Goal: Task Accomplishment & Management: Manage account settings

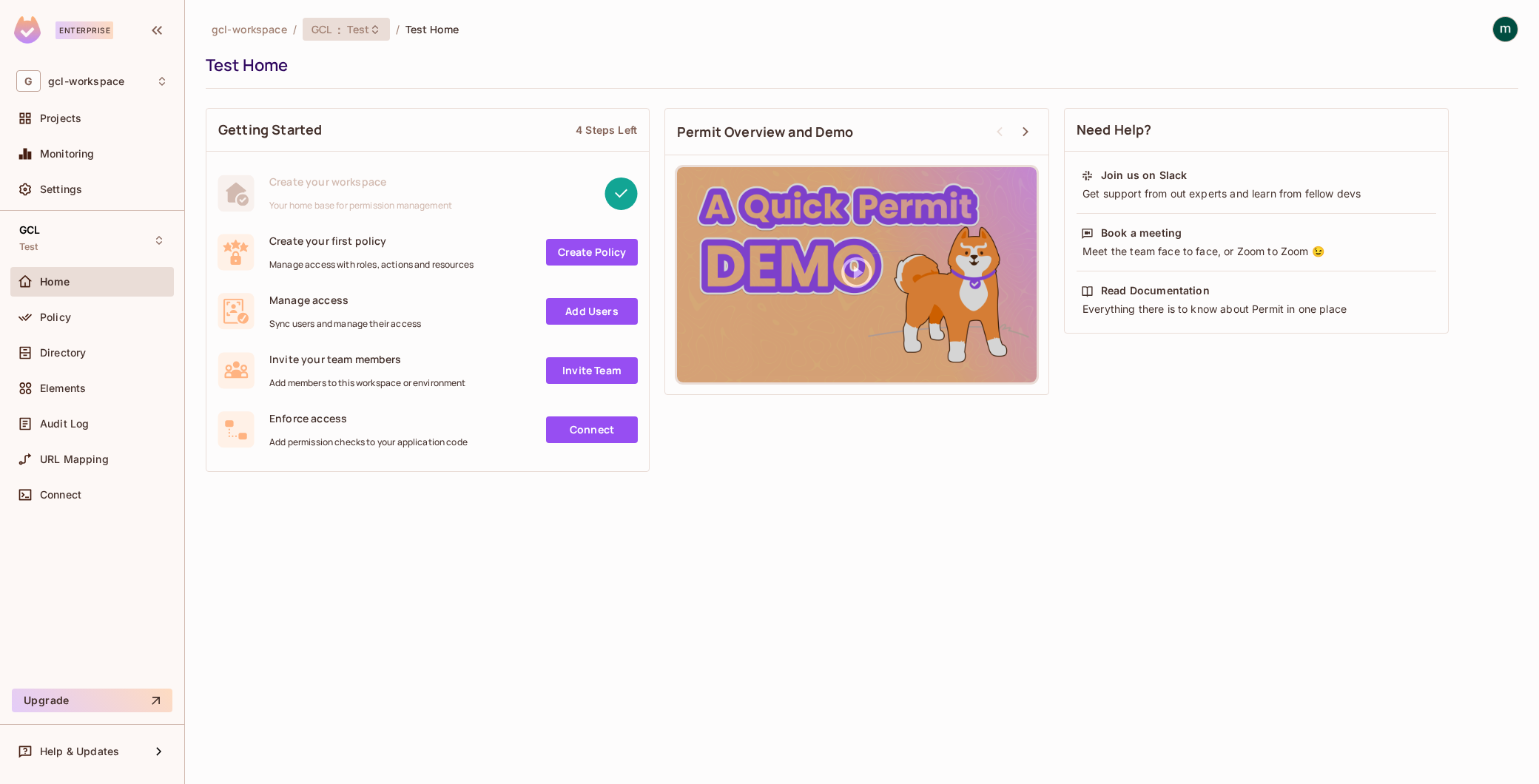
click at [340, 34] on span ":" at bounding box center [339, 29] width 5 height 12
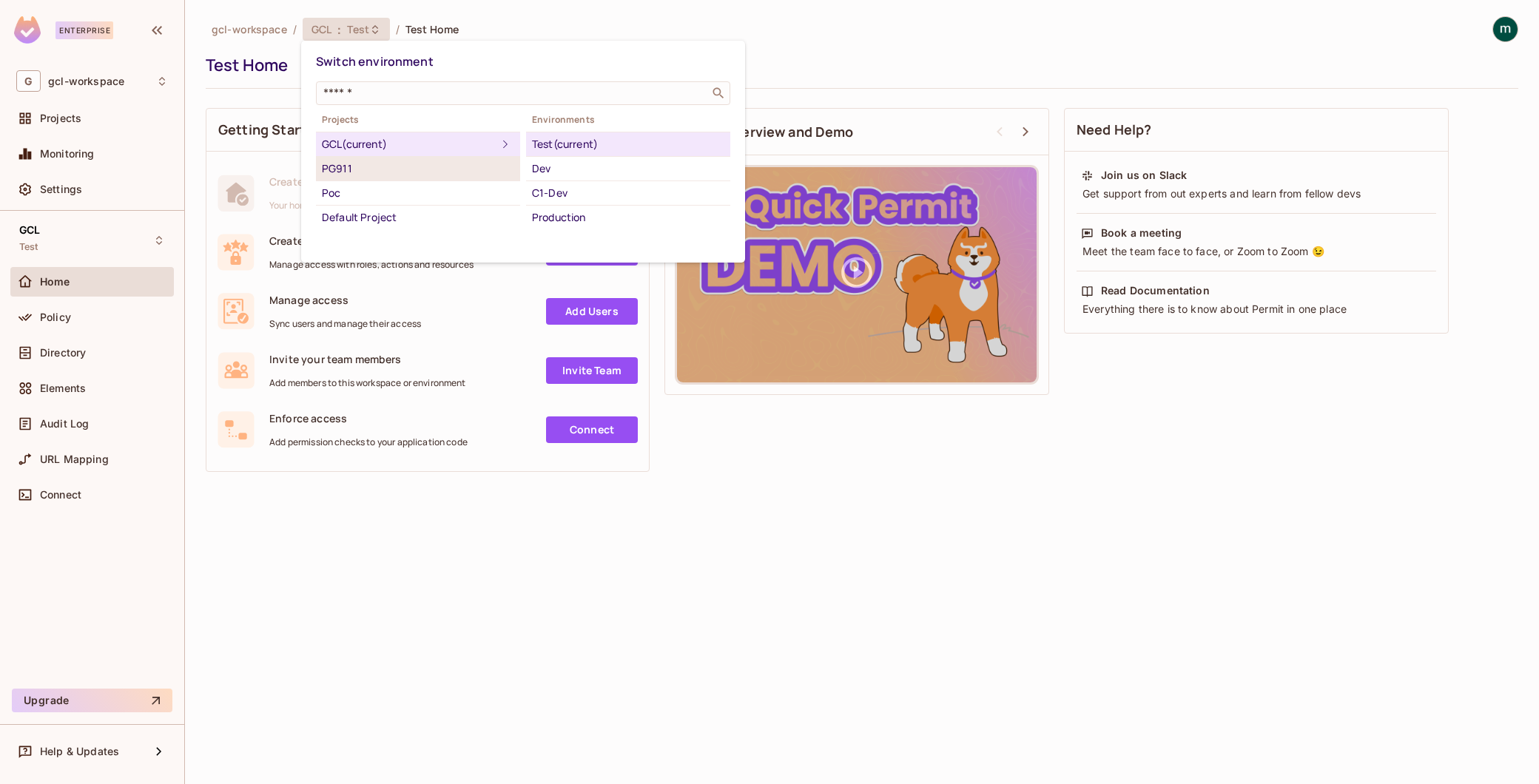
click at [340, 170] on div "PG911" at bounding box center [418, 168] width 193 height 18
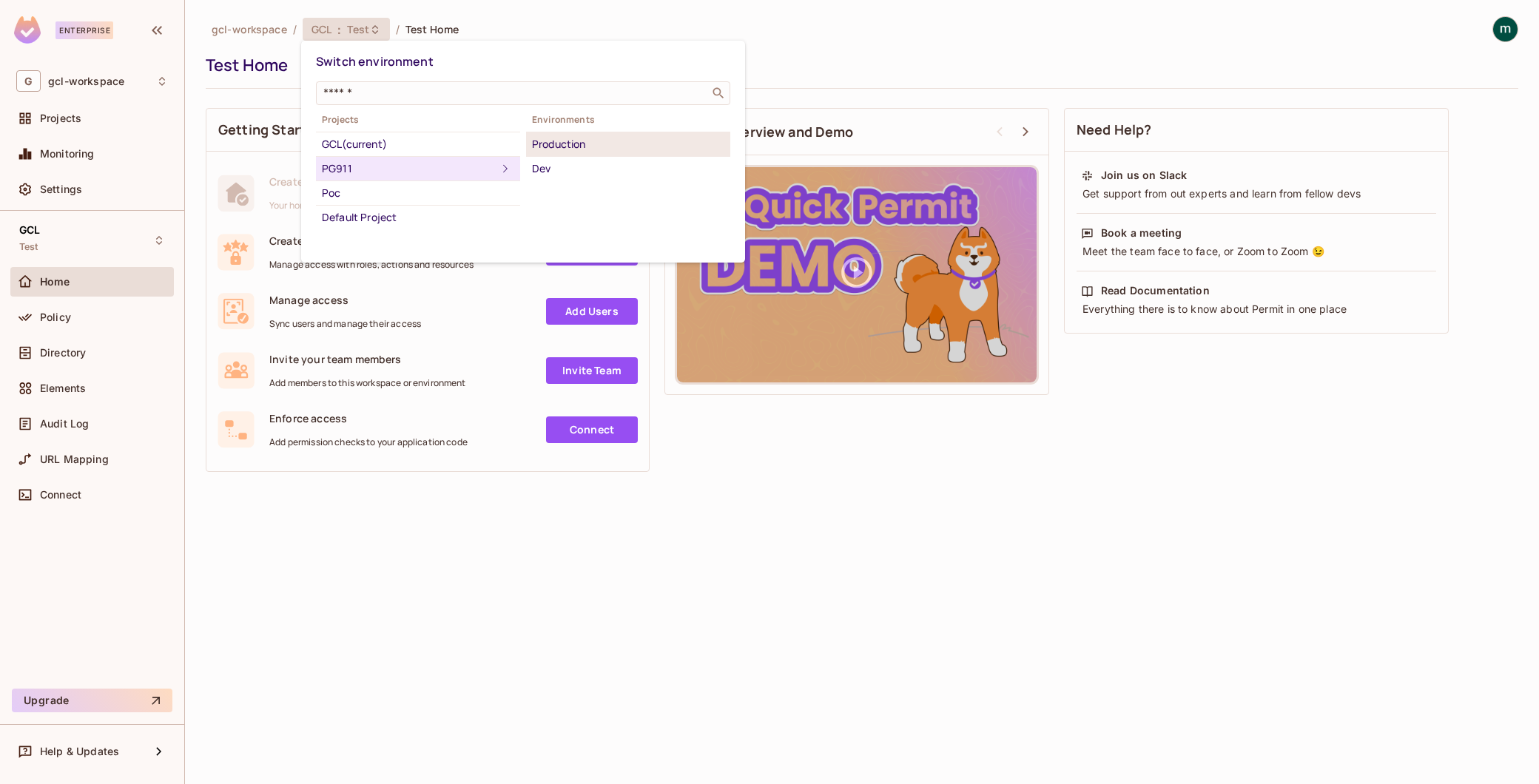
click at [545, 152] on div "Production" at bounding box center [628, 144] width 193 height 18
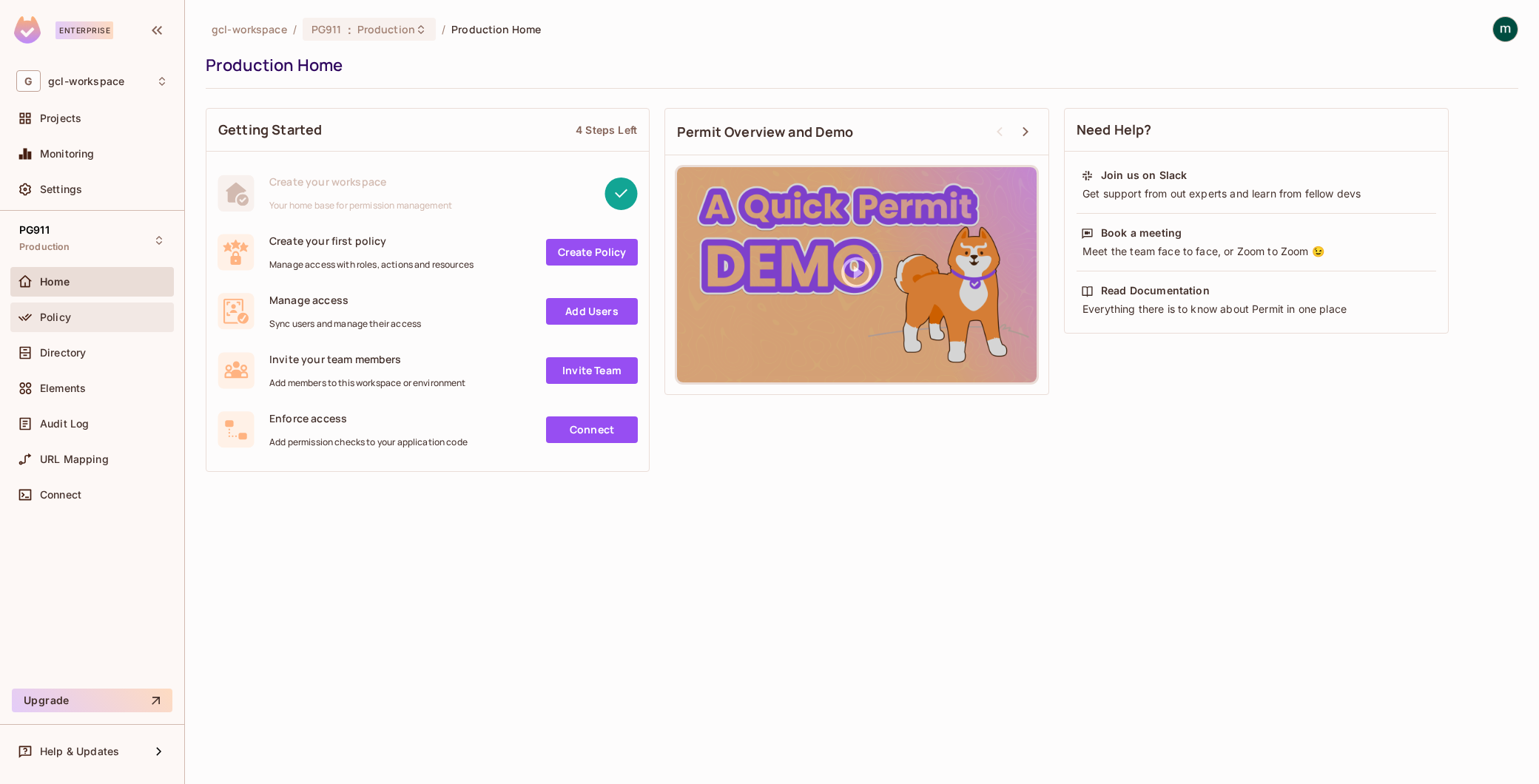
click at [48, 314] on span "Policy" at bounding box center [55, 317] width 31 height 12
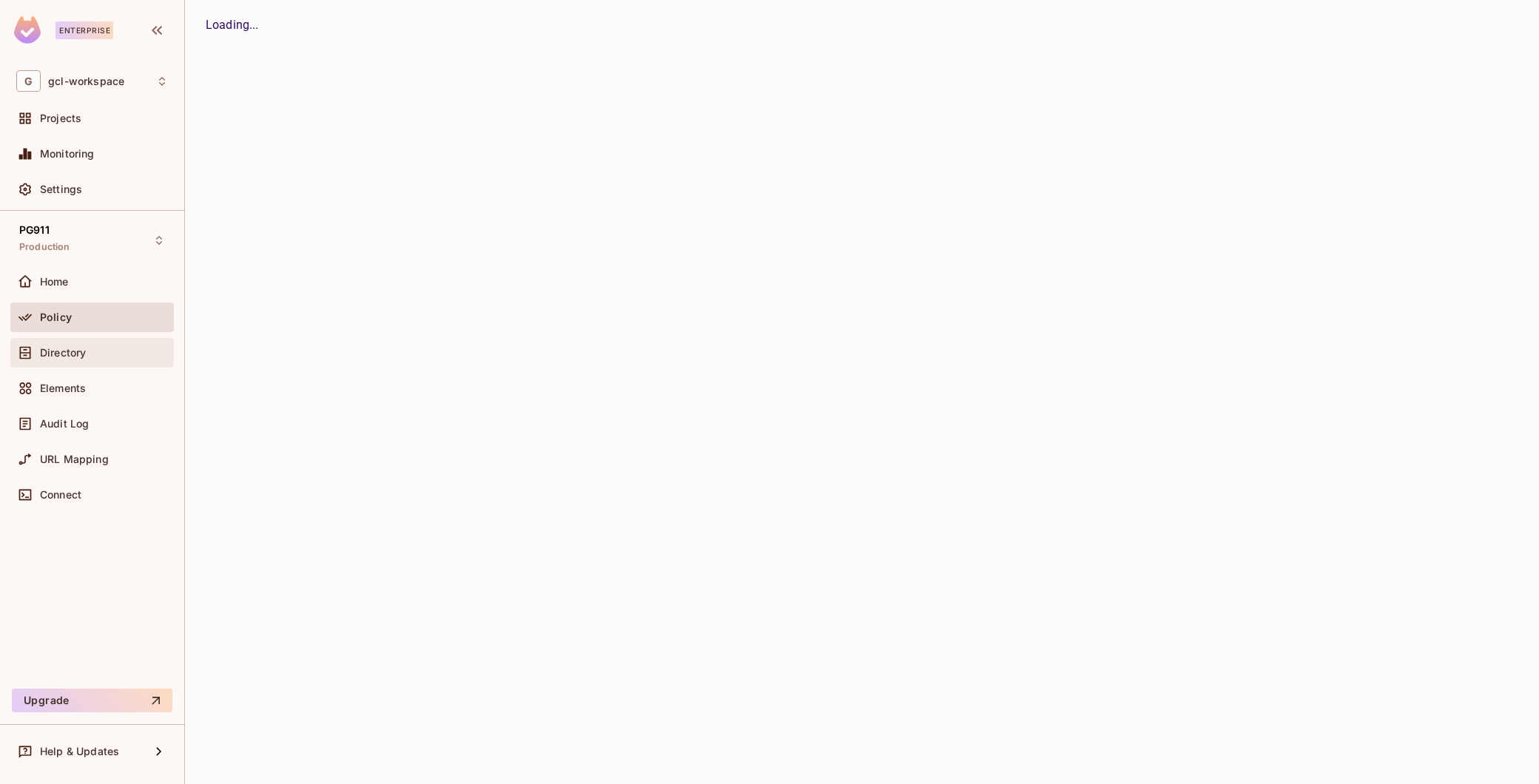
click at [54, 344] on div "Directory" at bounding box center [91, 353] width 152 height 18
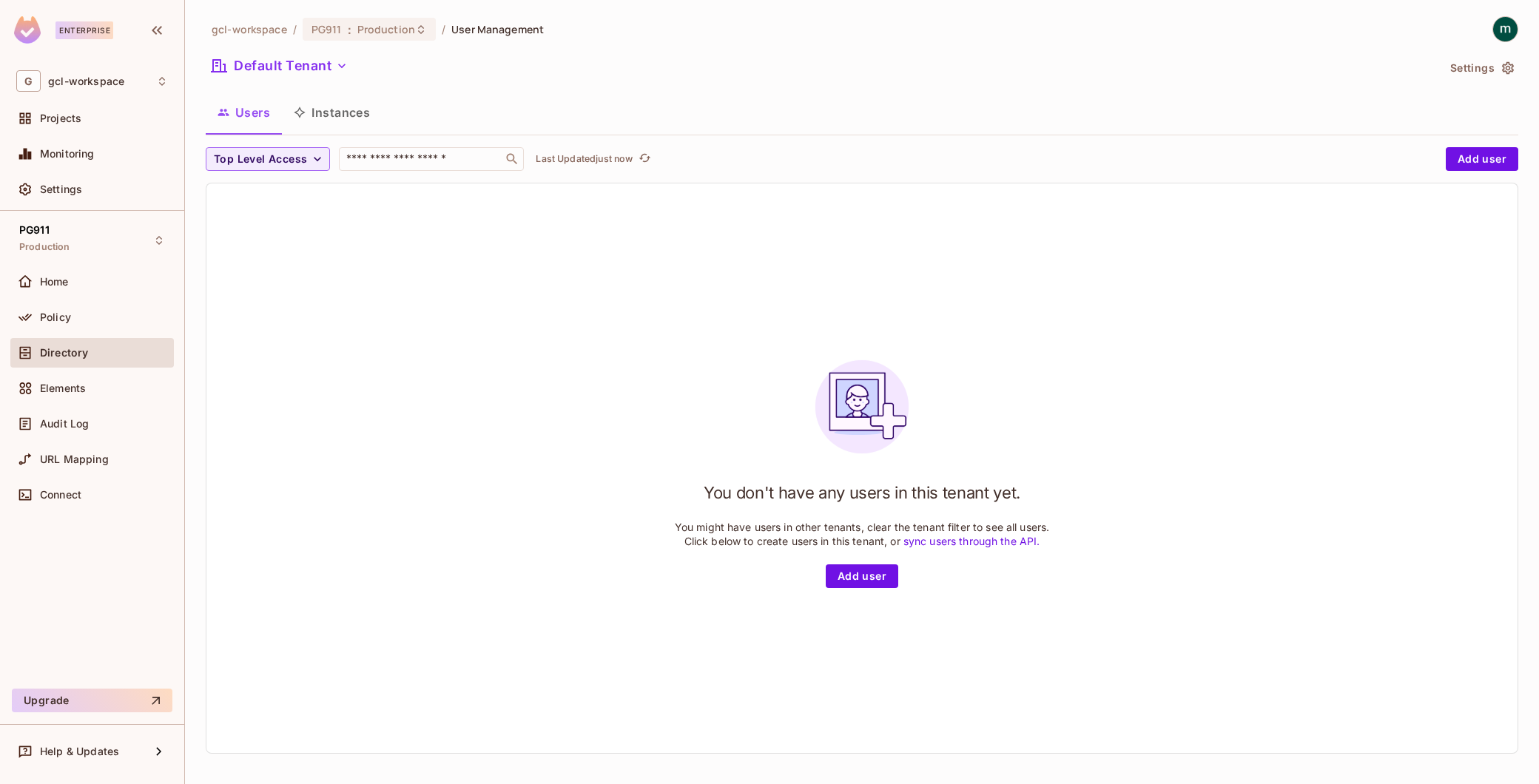
click at [59, 347] on span "Directory" at bounding box center [64, 353] width 48 height 12
click at [390, 31] on span "Production" at bounding box center [386, 28] width 58 height 14
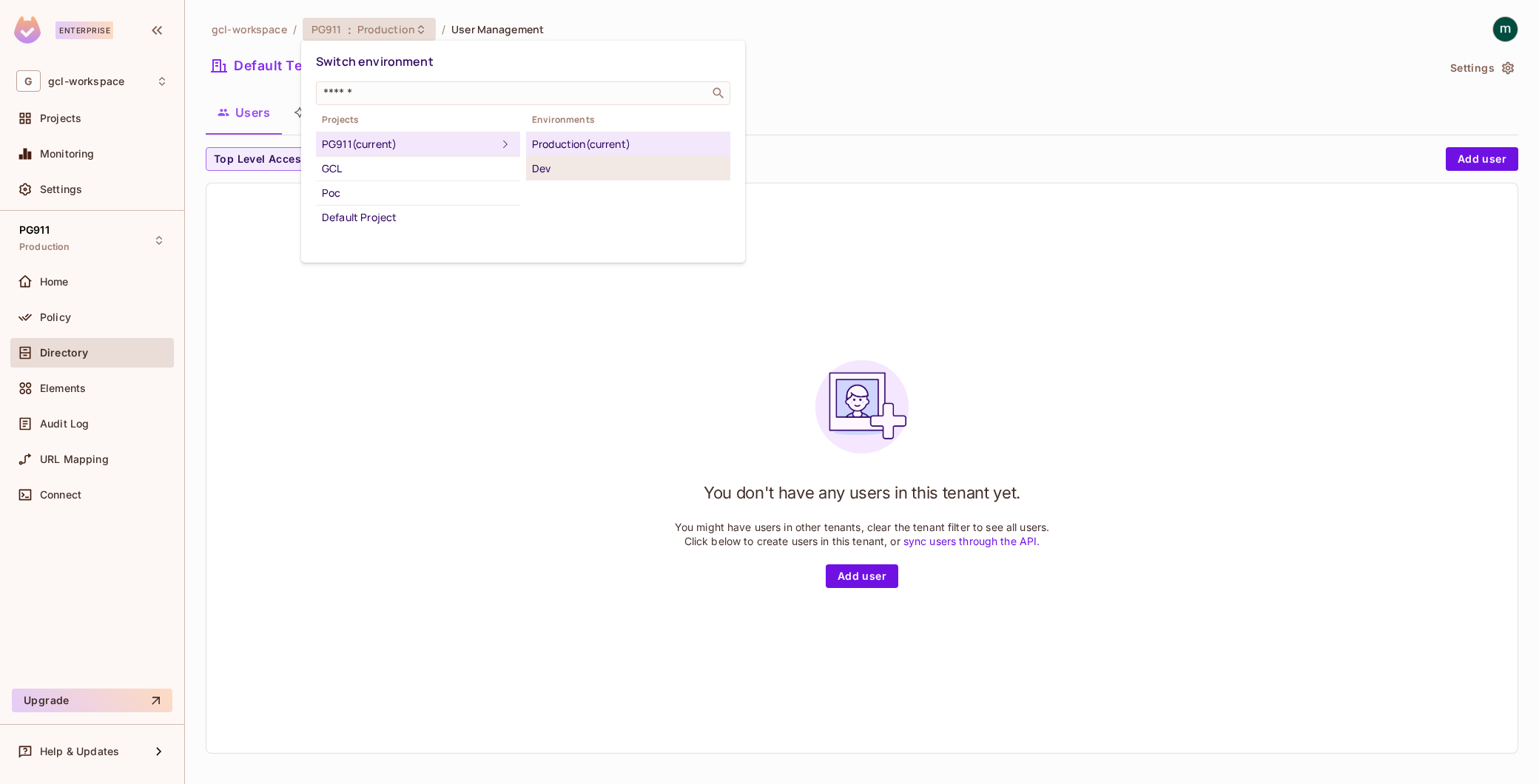
click at [545, 172] on div "Dev" at bounding box center [628, 168] width 193 height 18
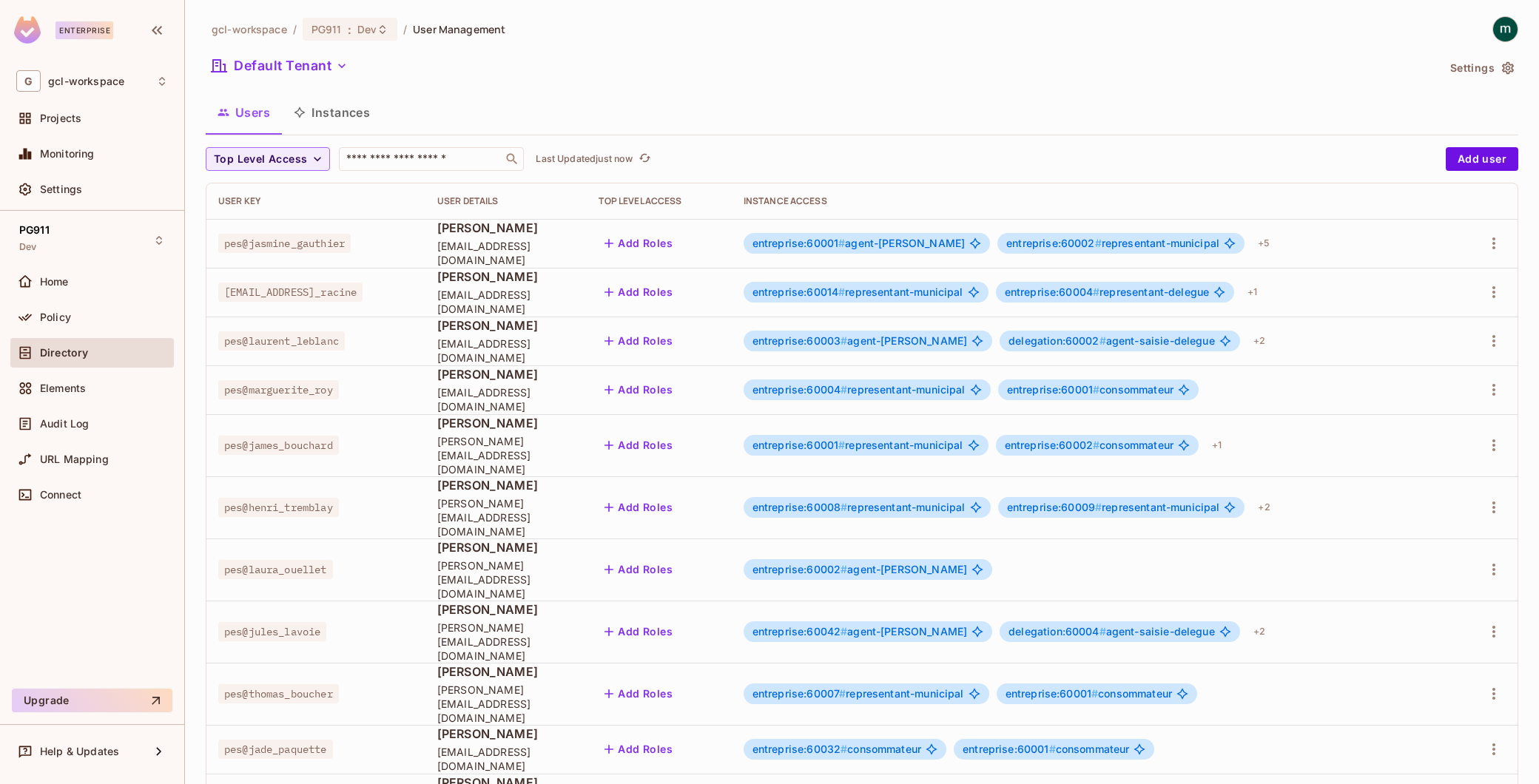
click at [328, 106] on button "Instances" at bounding box center [332, 112] width 100 height 37
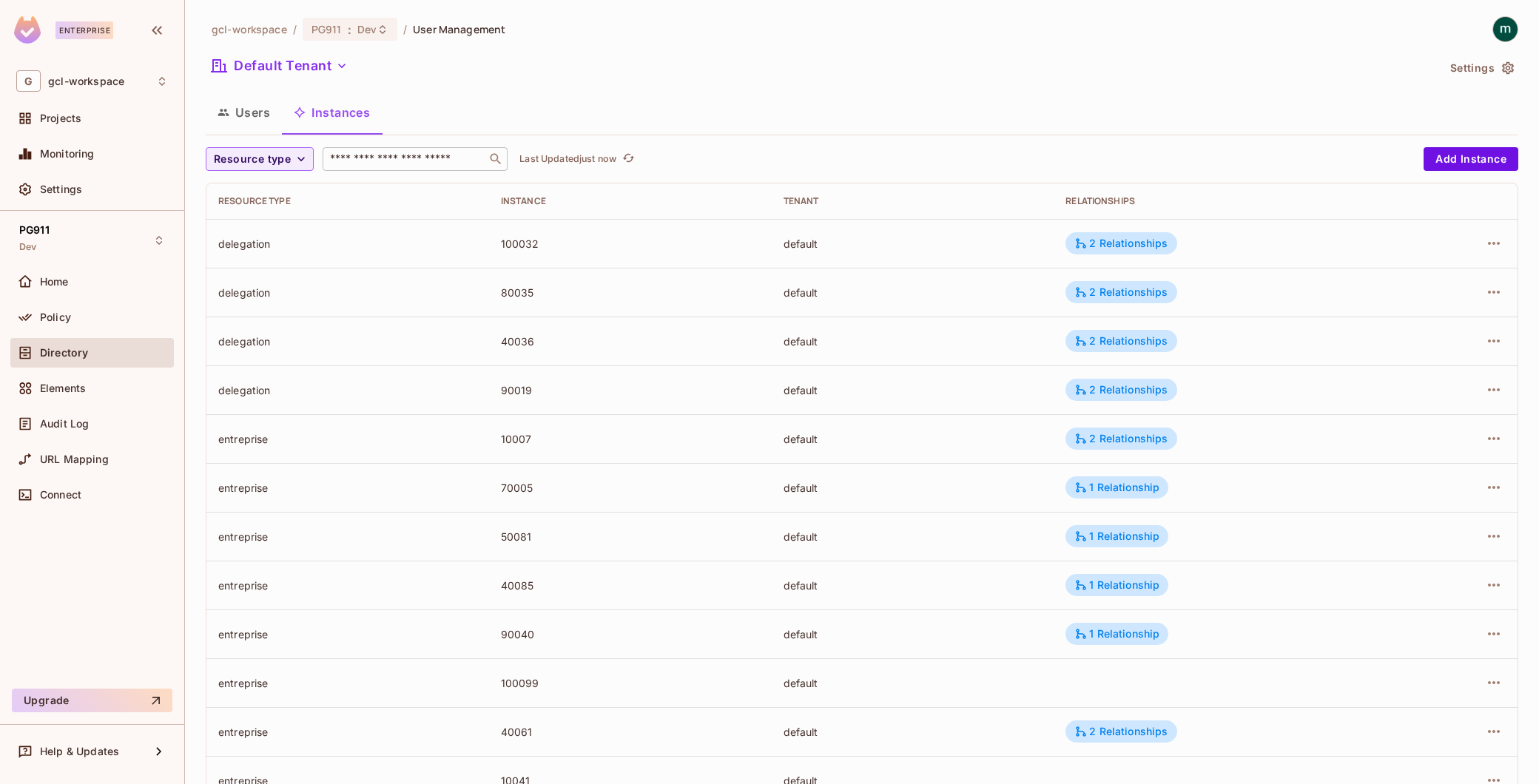
click at [375, 162] on input "text" at bounding box center [404, 159] width 155 height 15
click at [1489, 246] on icon "button" at bounding box center [1494, 243] width 18 height 18
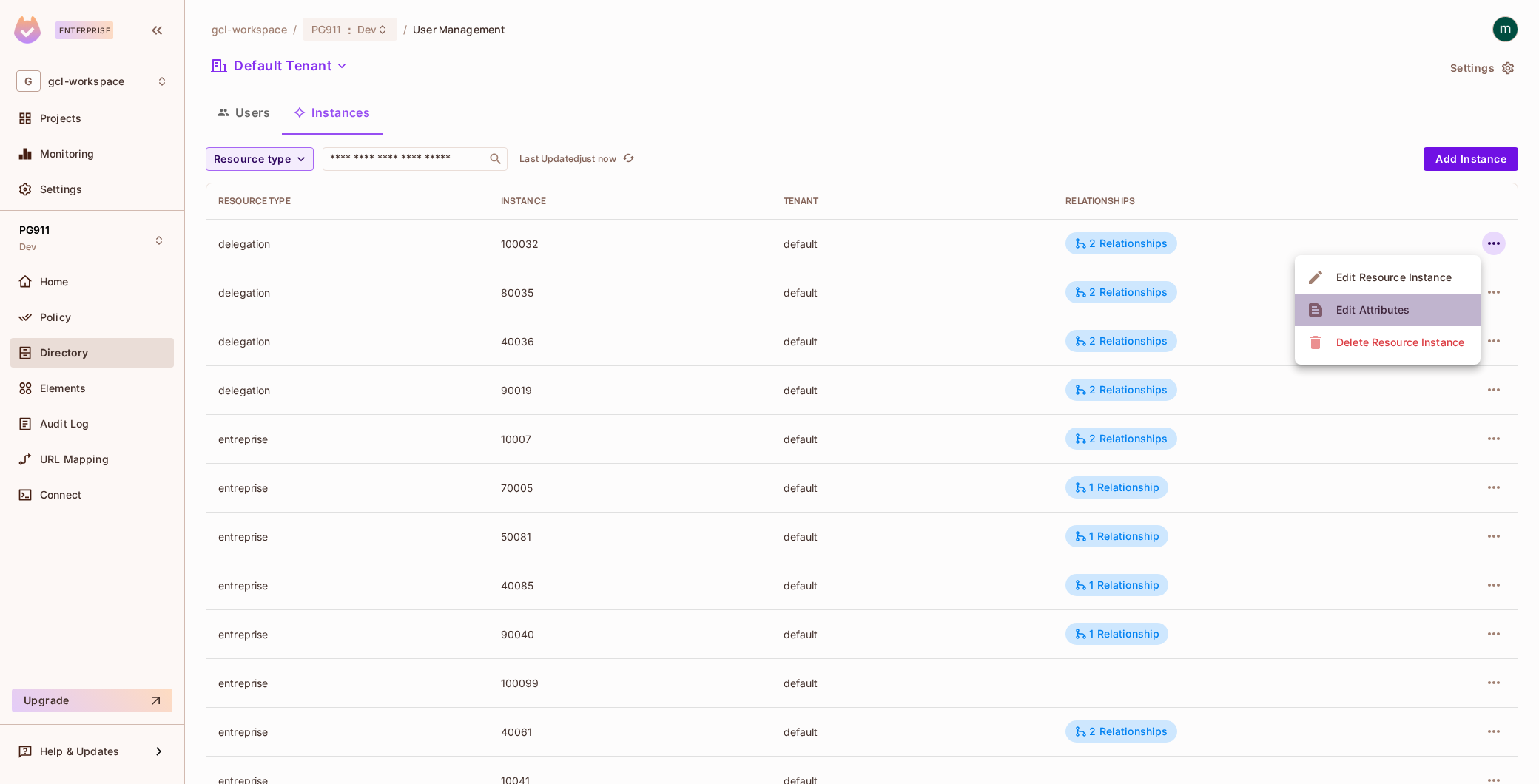
click at [1385, 317] on div "Edit Attributes" at bounding box center [1372, 310] width 73 height 15
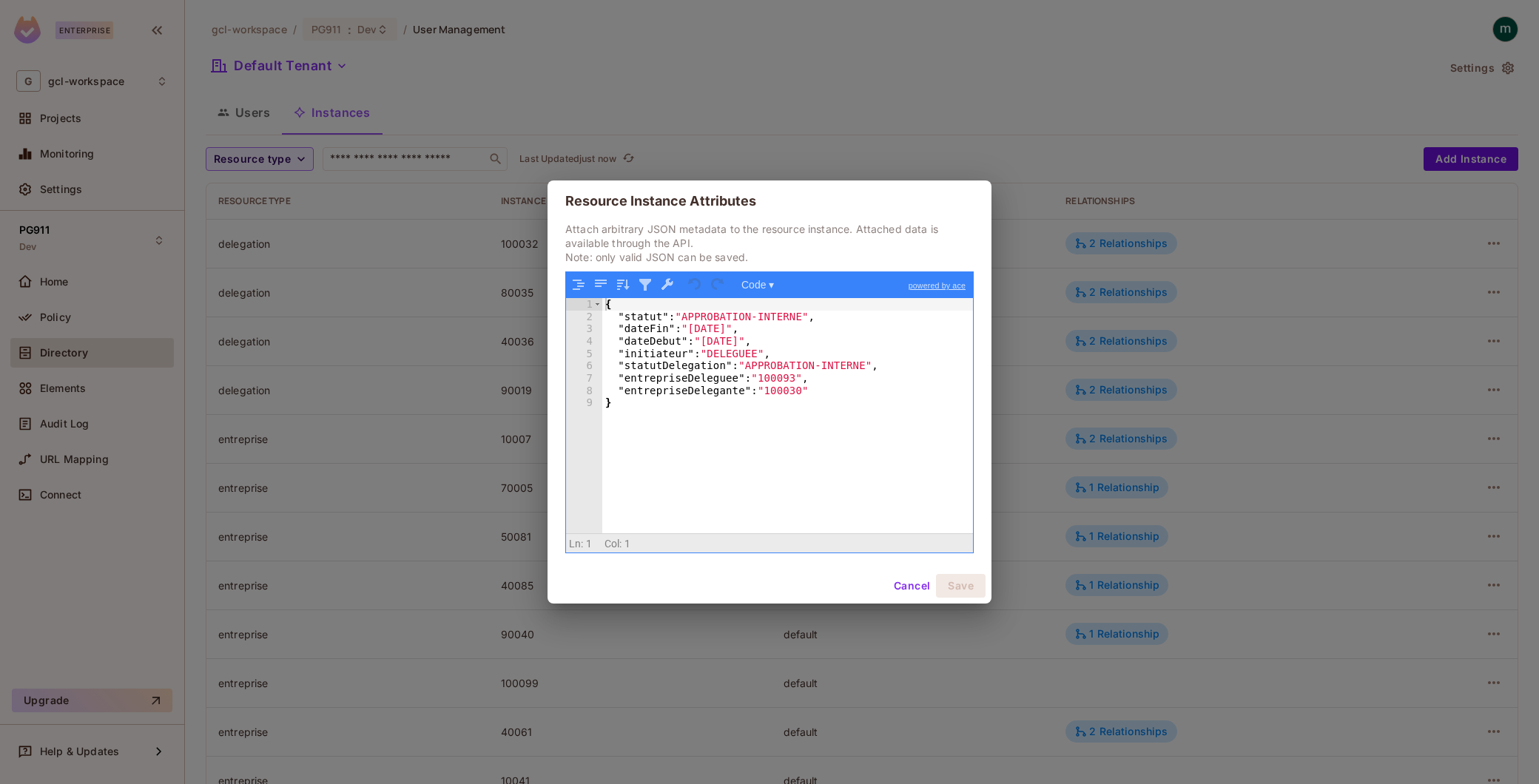
click at [715, 312] on div "{ "statut" : "APPROBATION-INTERNE" , "dateFin" : "[DATE]" , "dateDebut" : "[DAT…" at bounding box center [788, 428] width 371 height 260
click at [911, 585] on button "Cancel" at bounding box center [912, 585] width 48 height 23
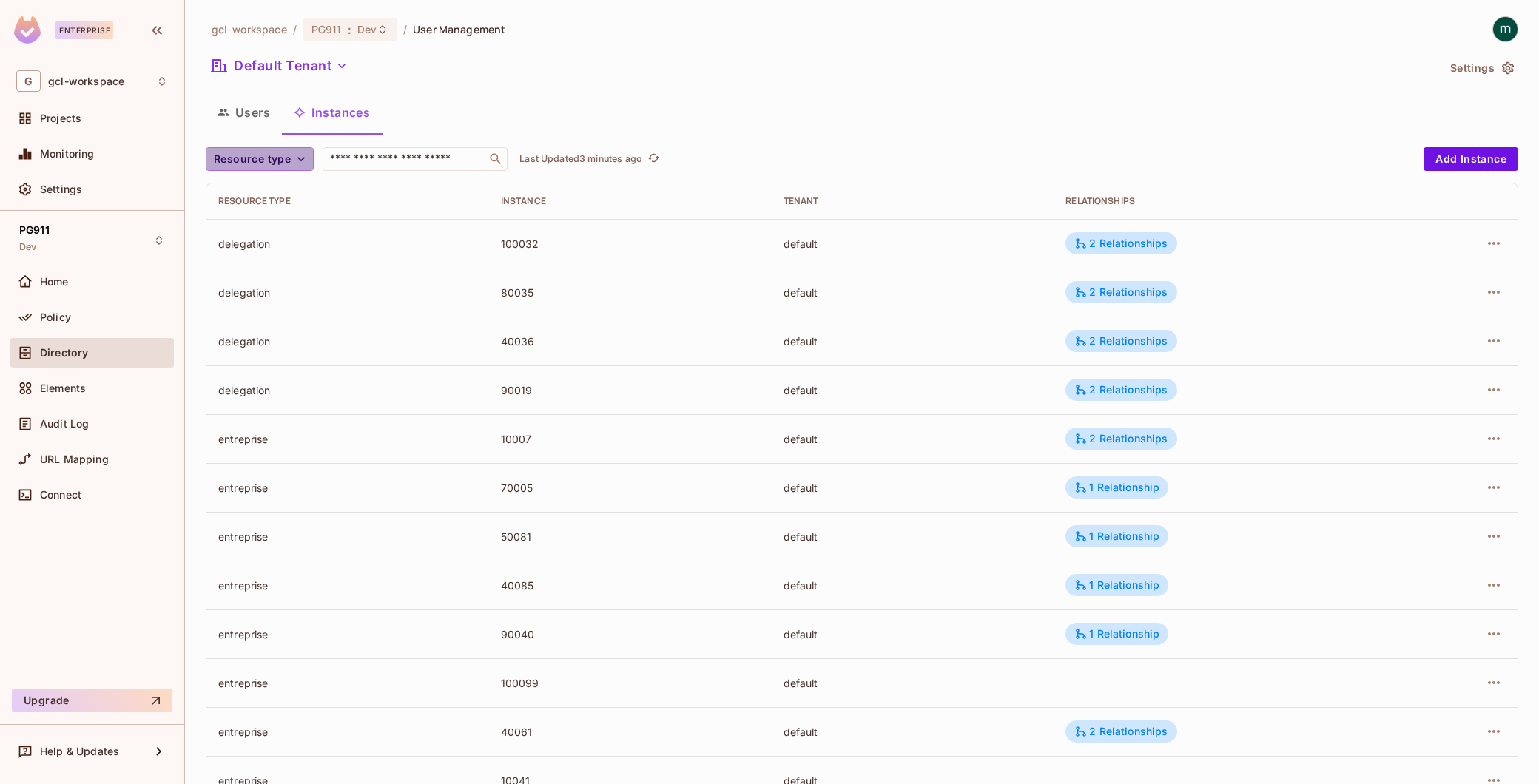
click at [297, 163] on icon "button" at bounding box center [302, 159] width 15 height 15
click at [335, 30] on div at bounding box center [769, 392] width 1539 height 784
click at [336, 30] on span "PG911" at bounding box center [327, 28] width 30 height 14
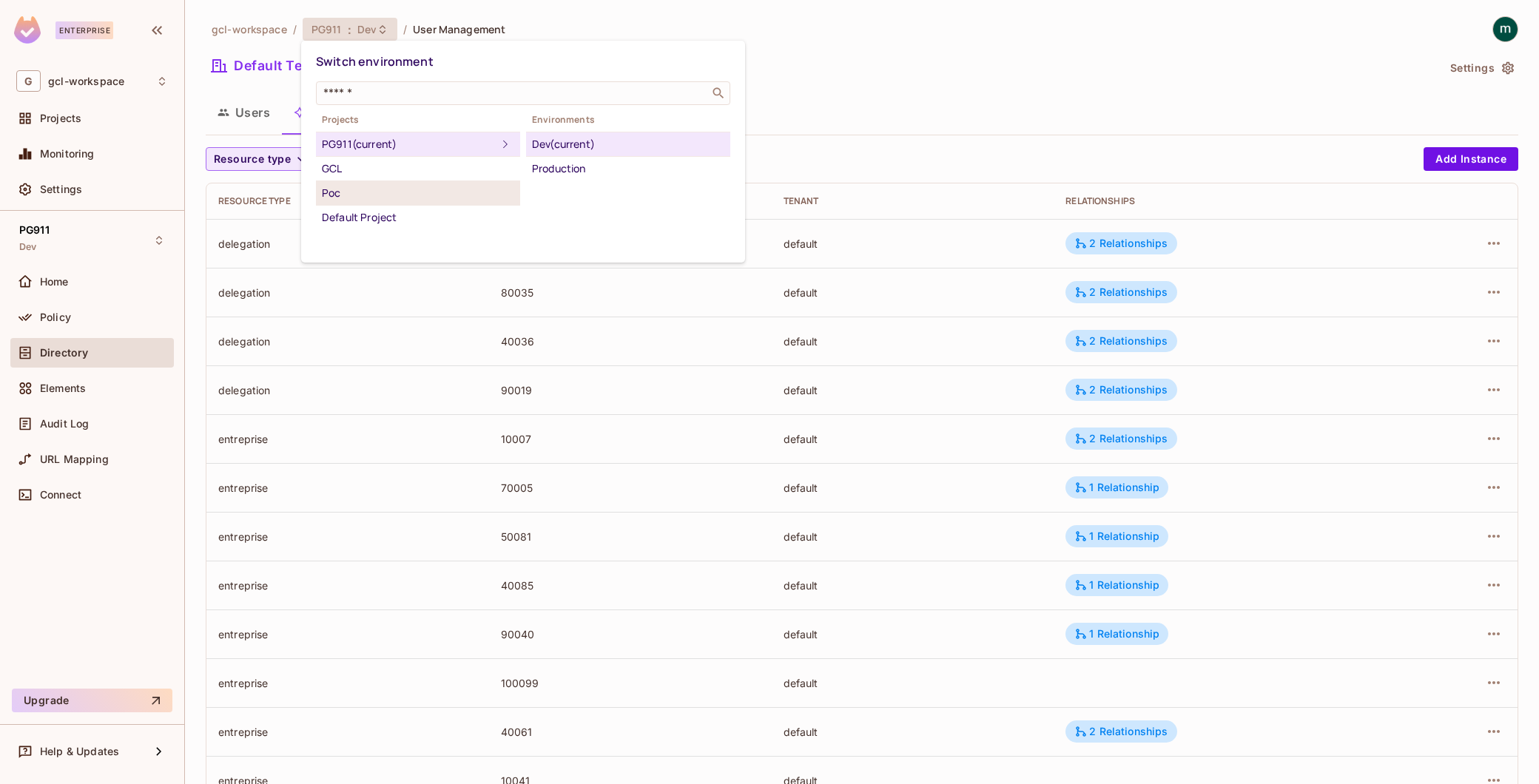
click at [348, 199] on div "Poc" at bounding box center [418, 193] width 193 height 18
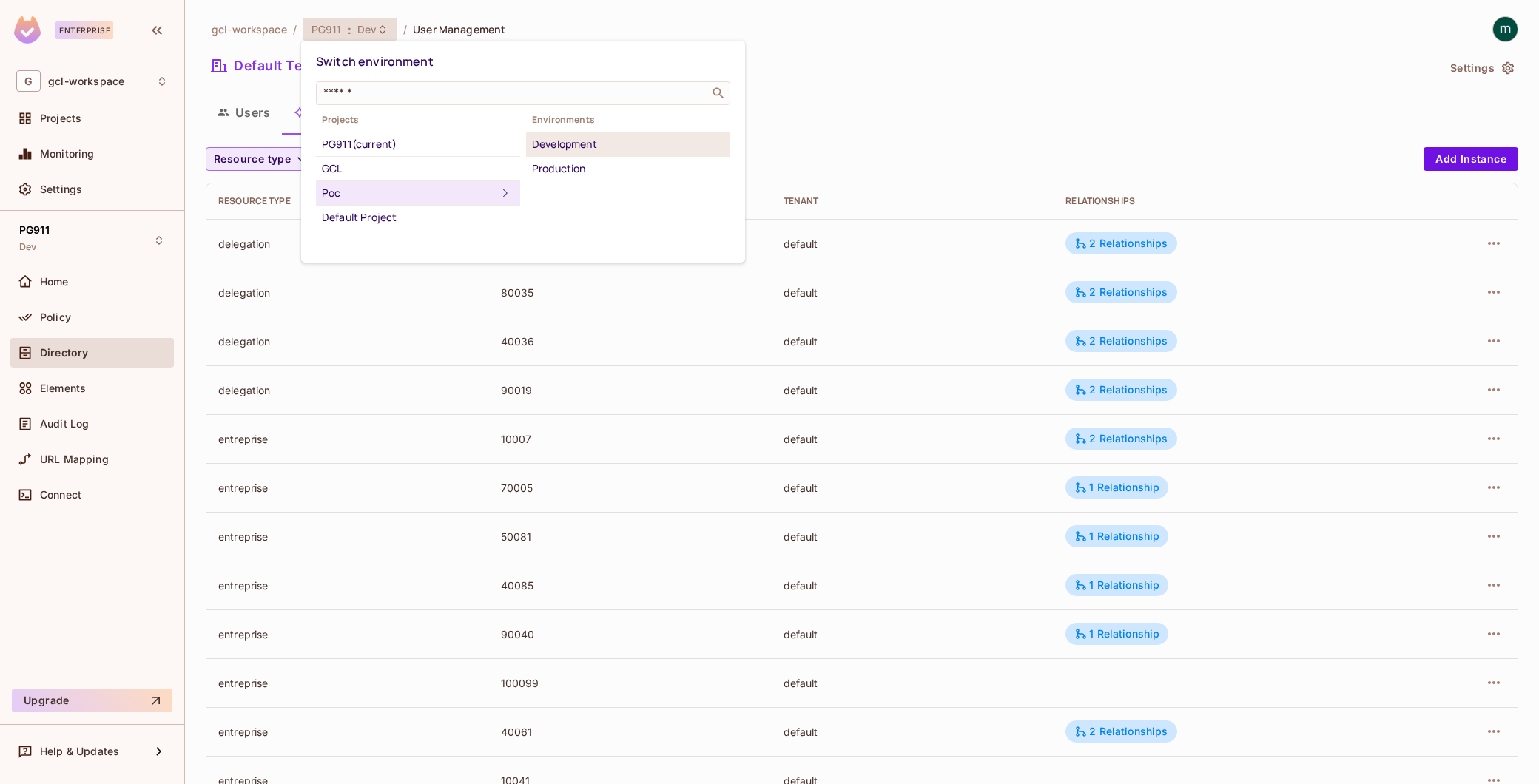
click at [567, 138] on div "Development" at bounding box center [628, 144] width 193 height 18
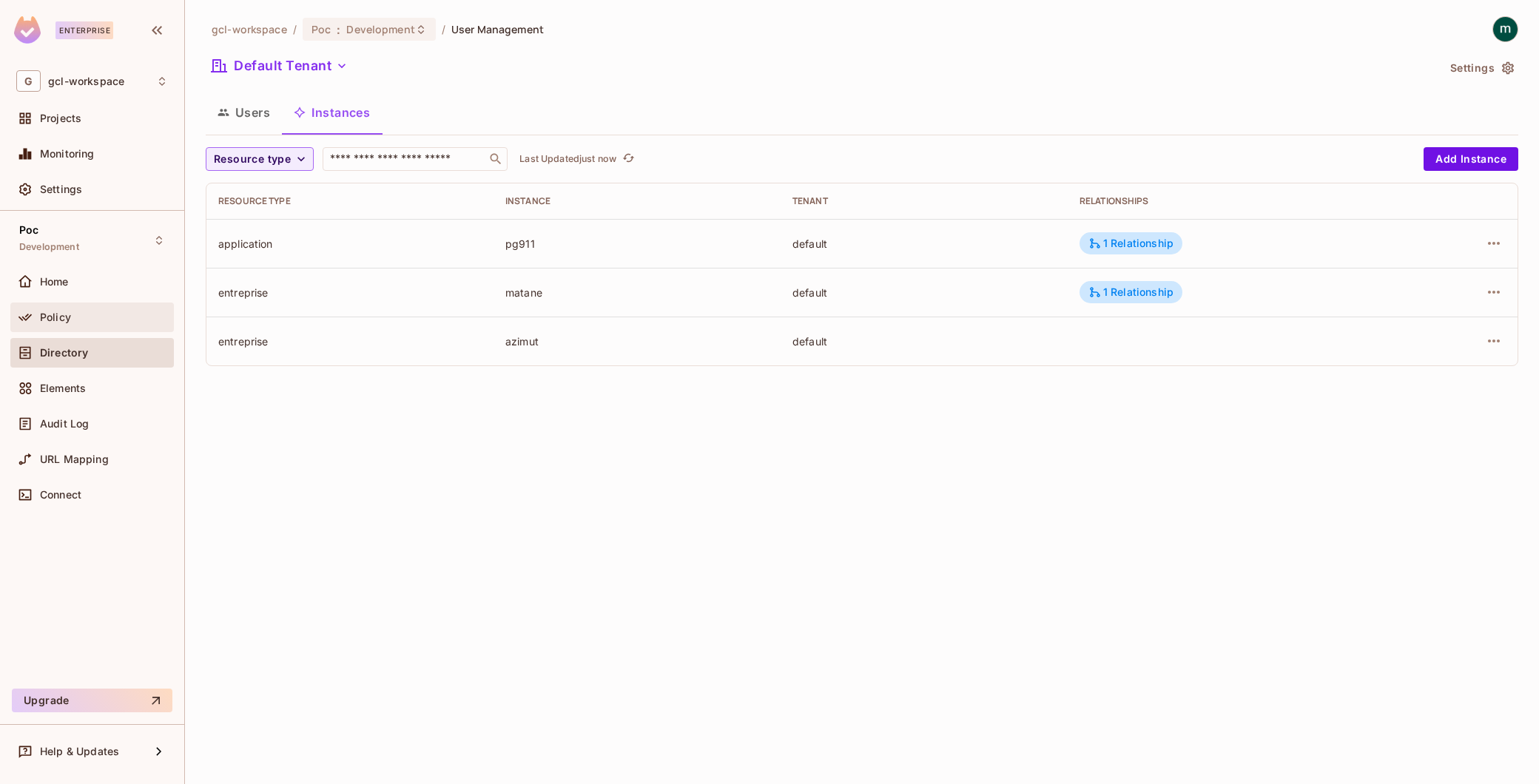
click at [47, 315] on span "Policy" at bounding box center [55, 317] width 31 height 12
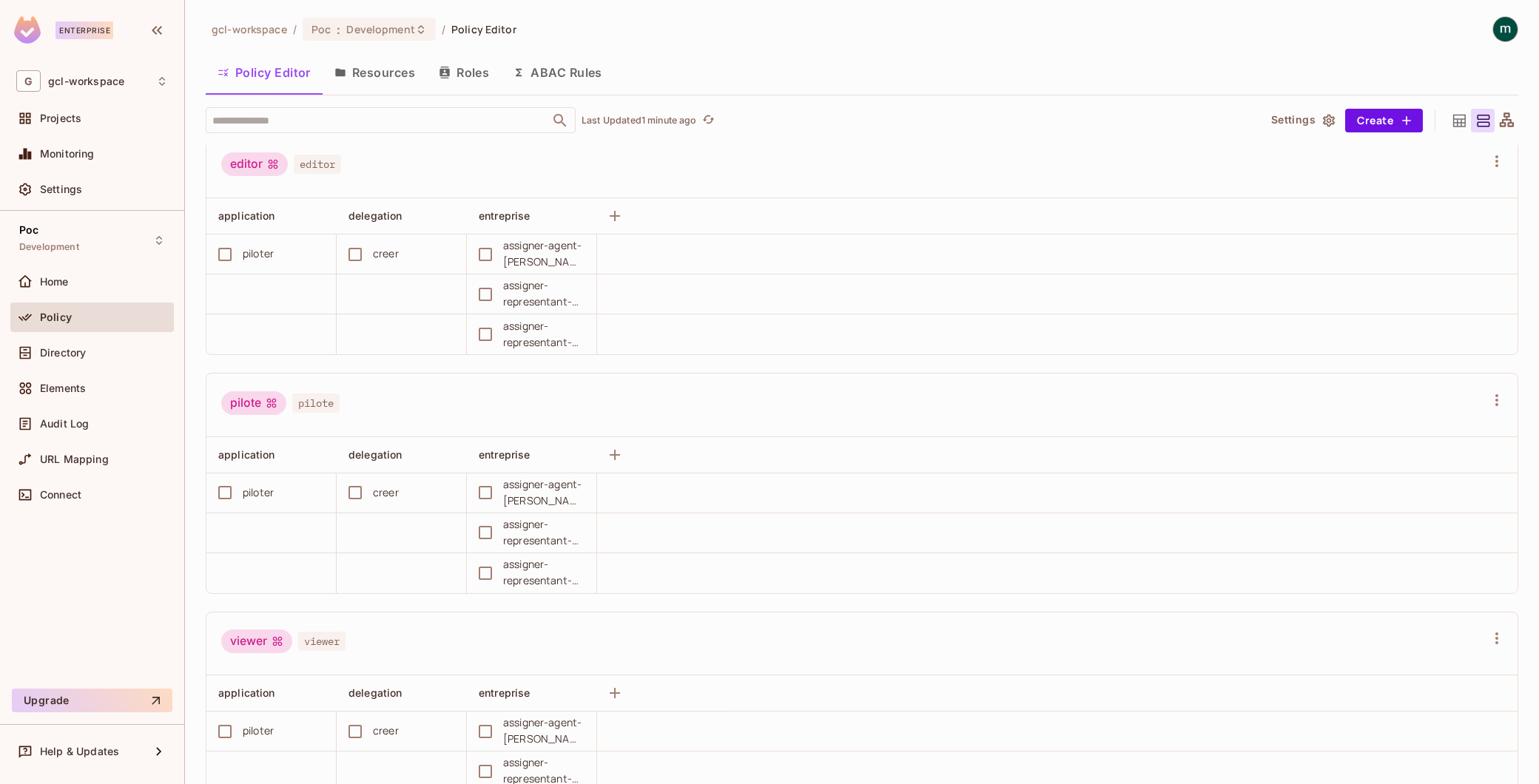
scroll to position [246, 0]
click at [364, 23] on span "Development" at bounding box center [380, 28] width 68 height 14
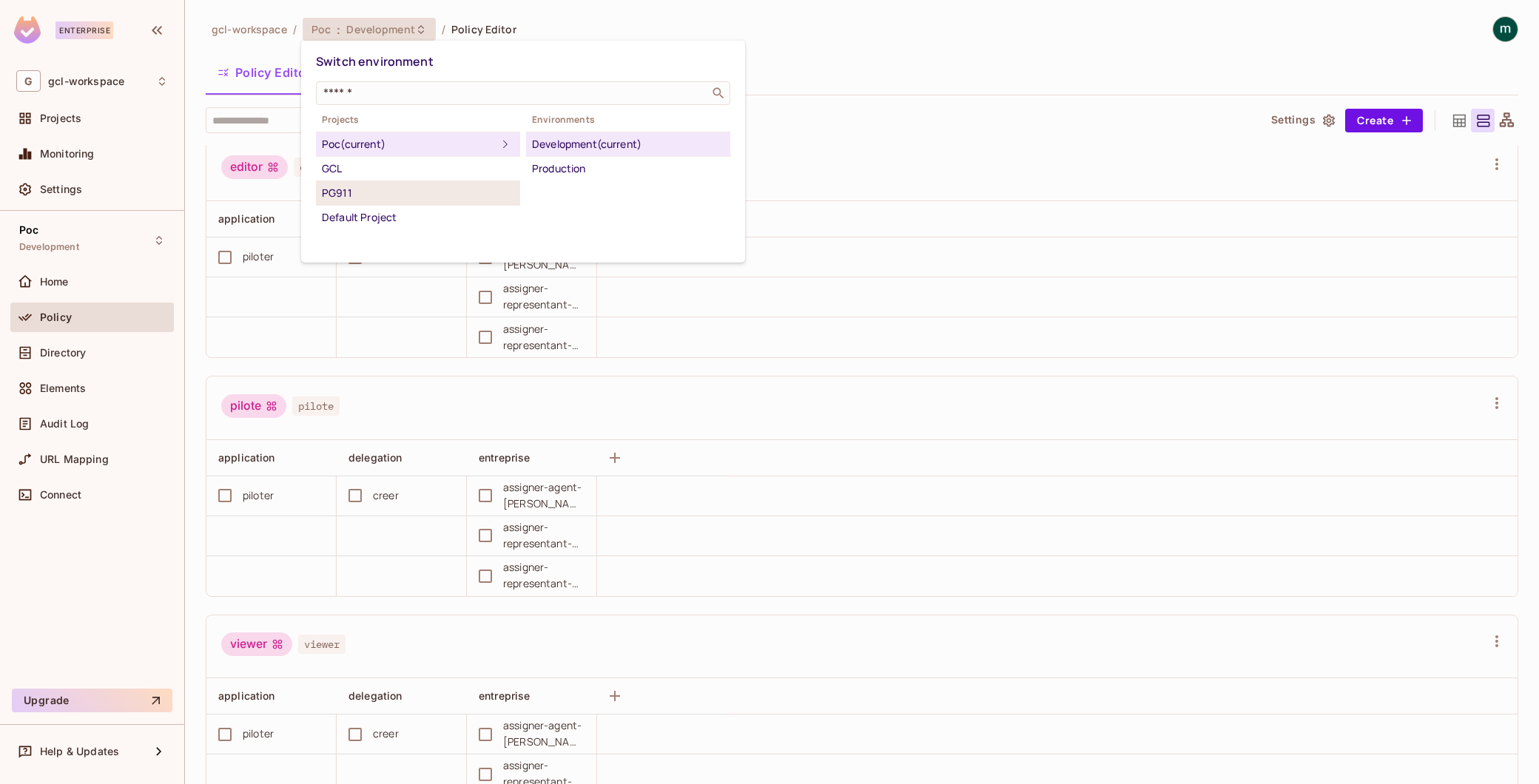
click at [349, 186] on div "PG911" at bounding box center [418, 193] width 193 height 18
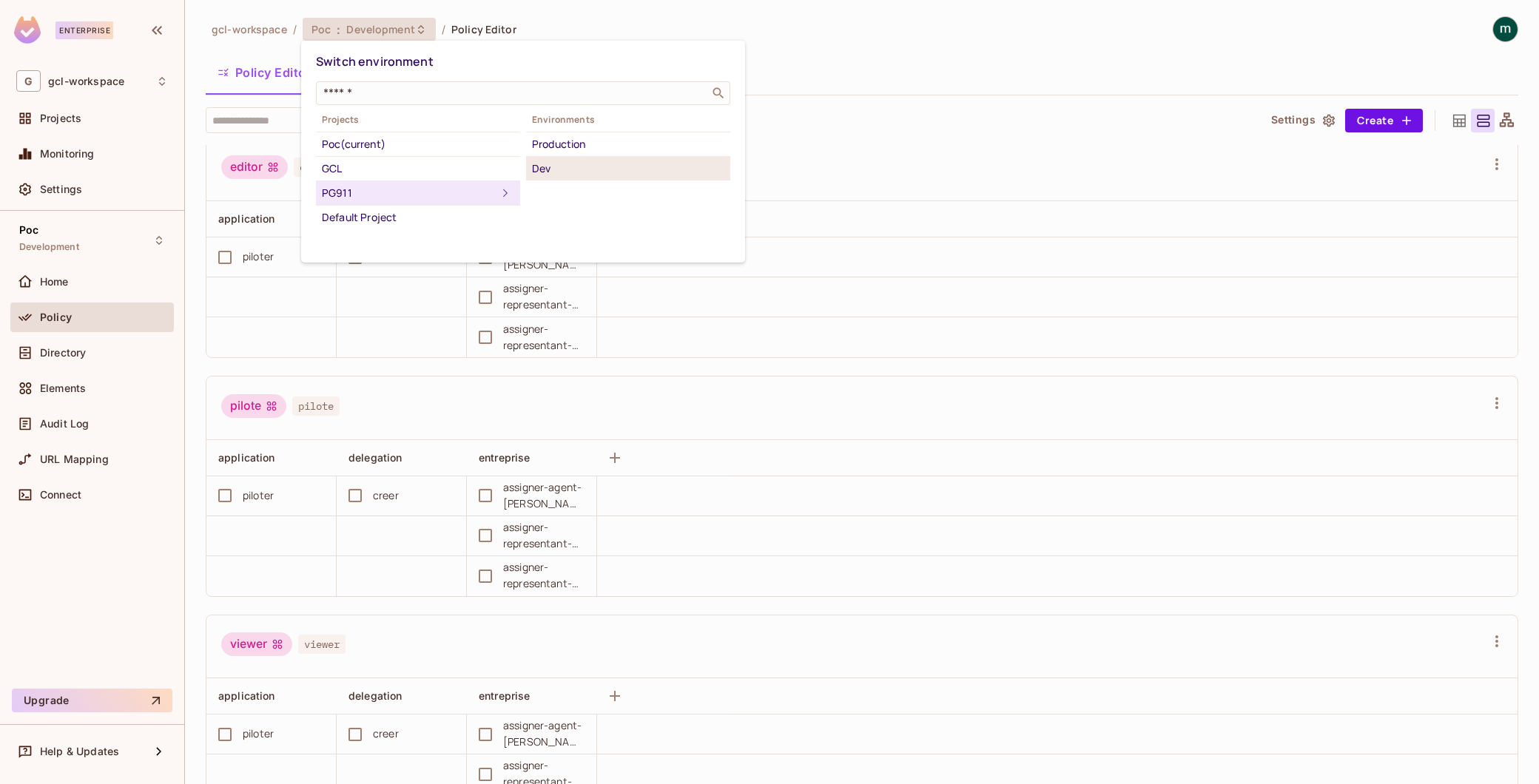
click at [541, 163] on div "Dev" at bounding box center [628, 168] width 193 height 18
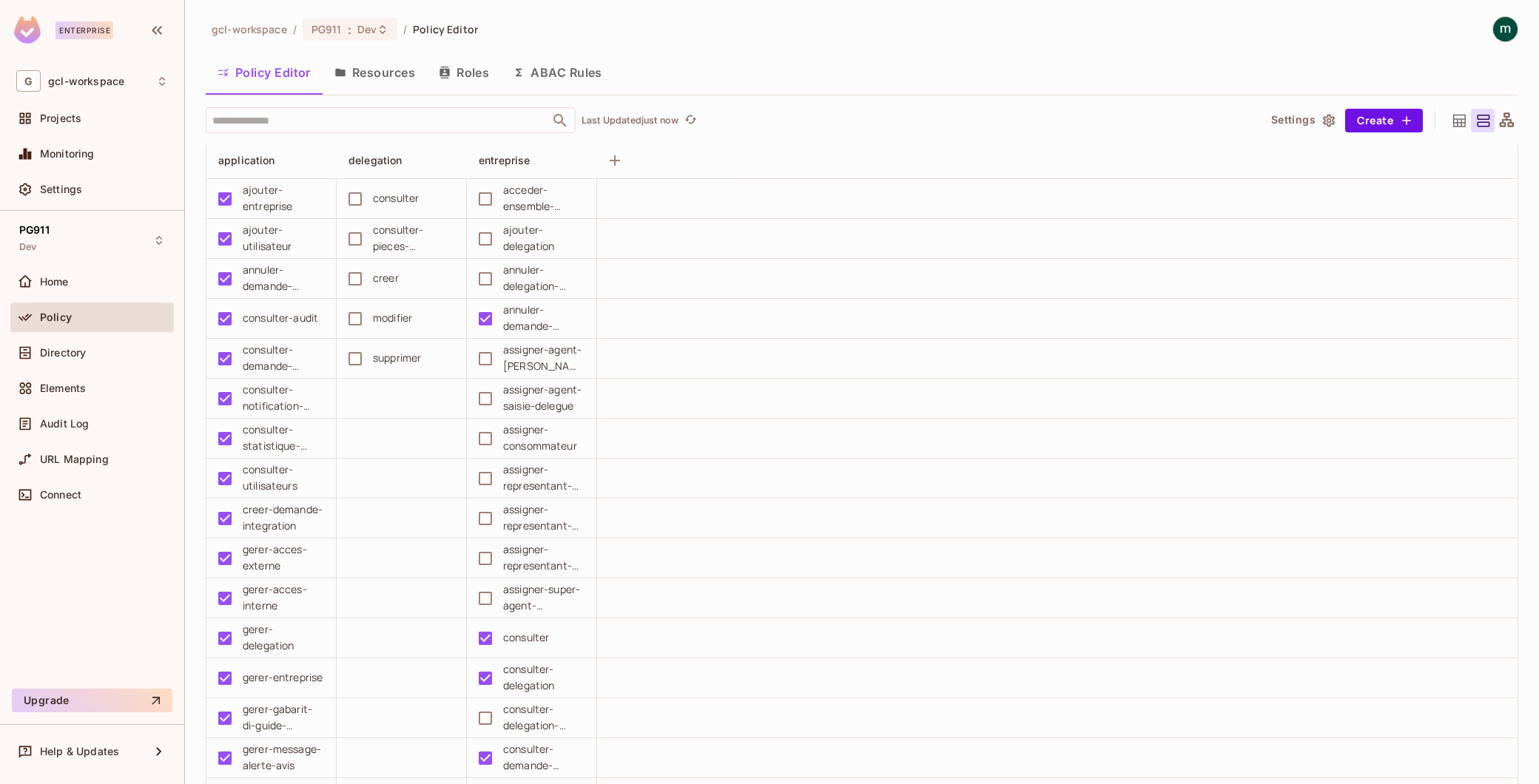
scroll to position [4603, 0]
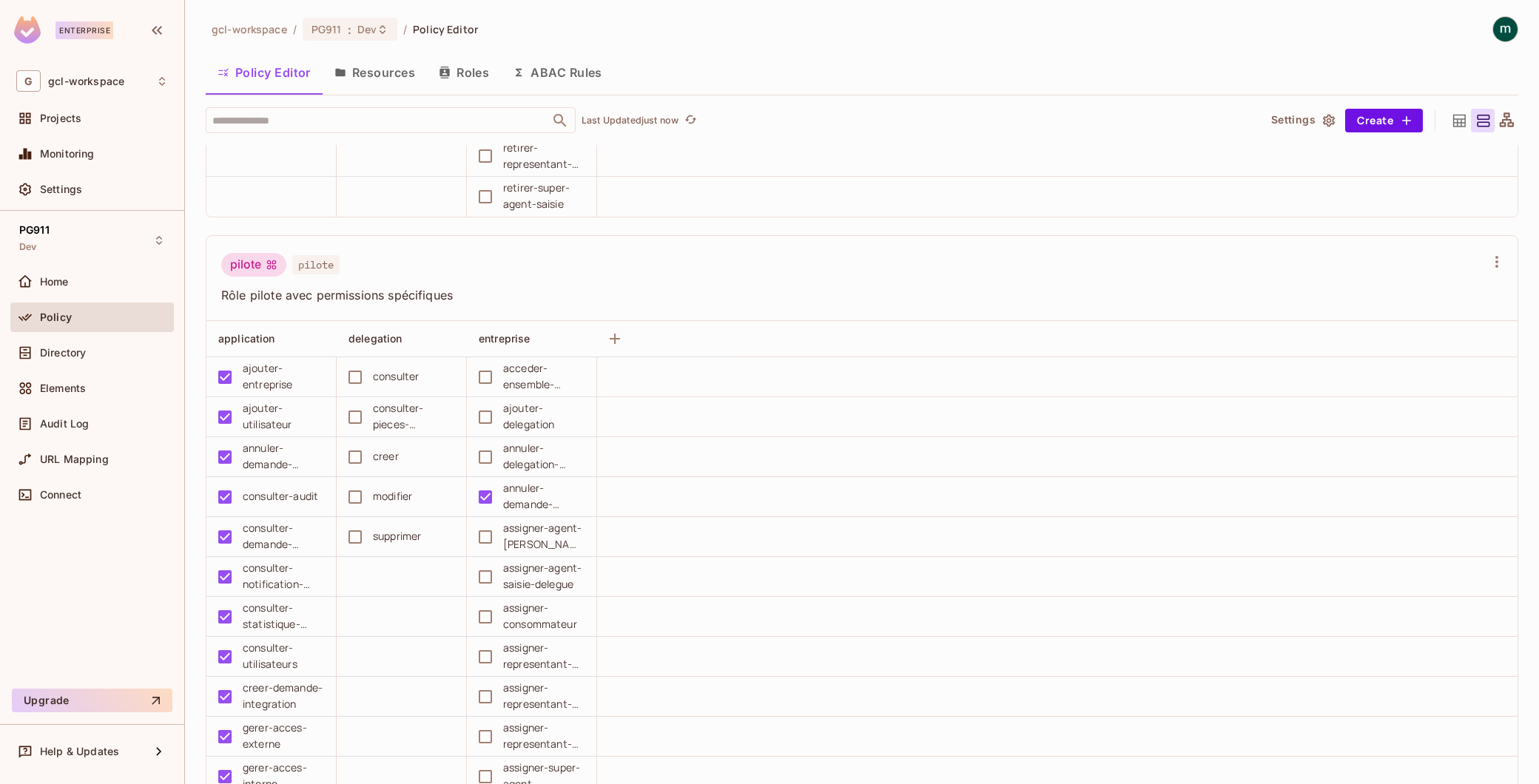
click at [251, 379] on div "ajouter-entreprise" at bounding box center [283, 376] width 81 height 33
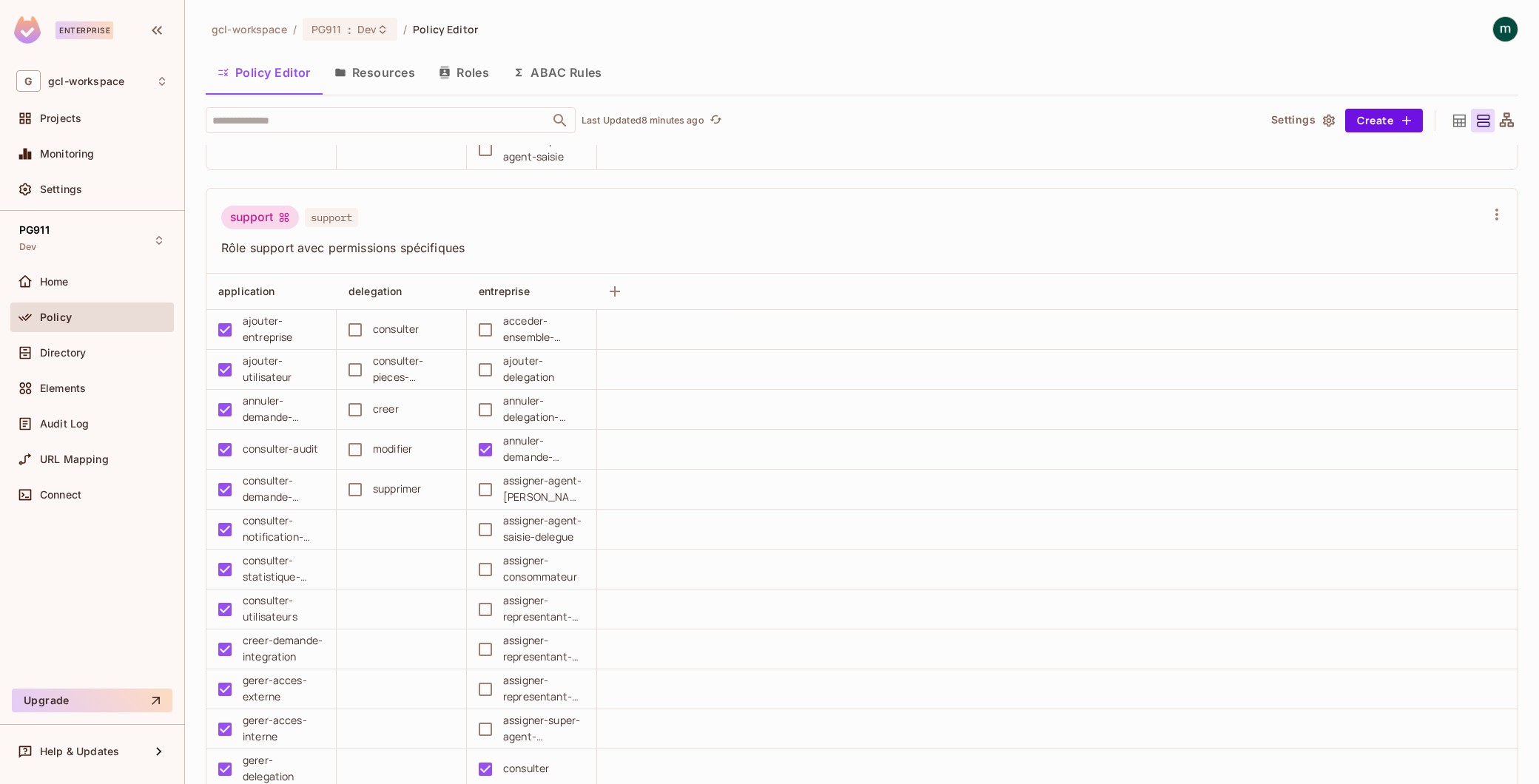
scroll to position [6986, 0]
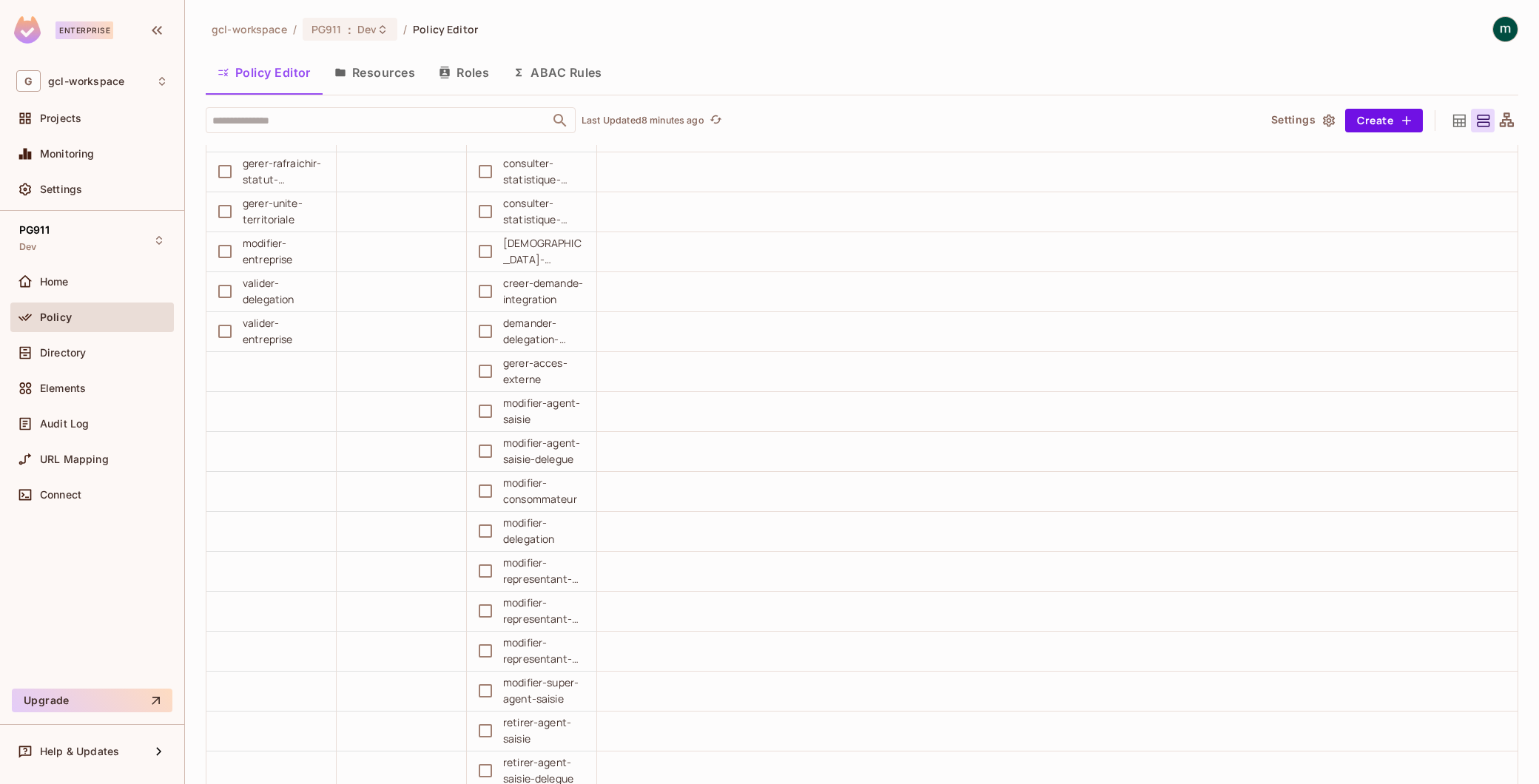
click at [380, 67] on button "Resources" at bounding box center [374, 72] width 105 height 37
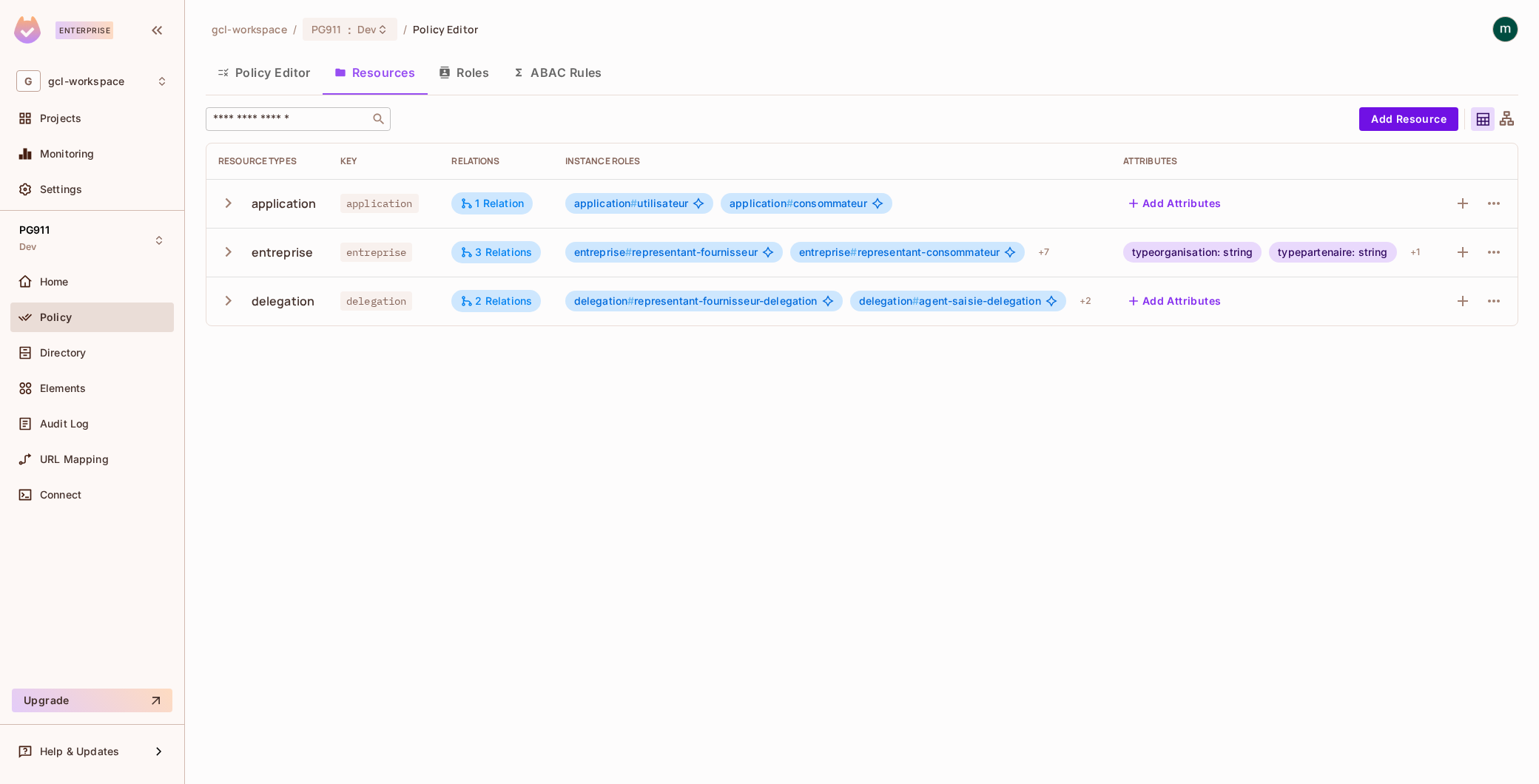
click at [364, 121] on input "text" at bounding box center [287, 119] width 155 height 15
click at [262, 72] on button "Policy Editor" at bounding box center [265, 72] width 117 height 37
click at [355, 79] on button "Resources" at bounding box center [374, 72] width 105 height 37
click at [54, 359] on div "Directory" at bounding box center [91, 353] width 152 height 18
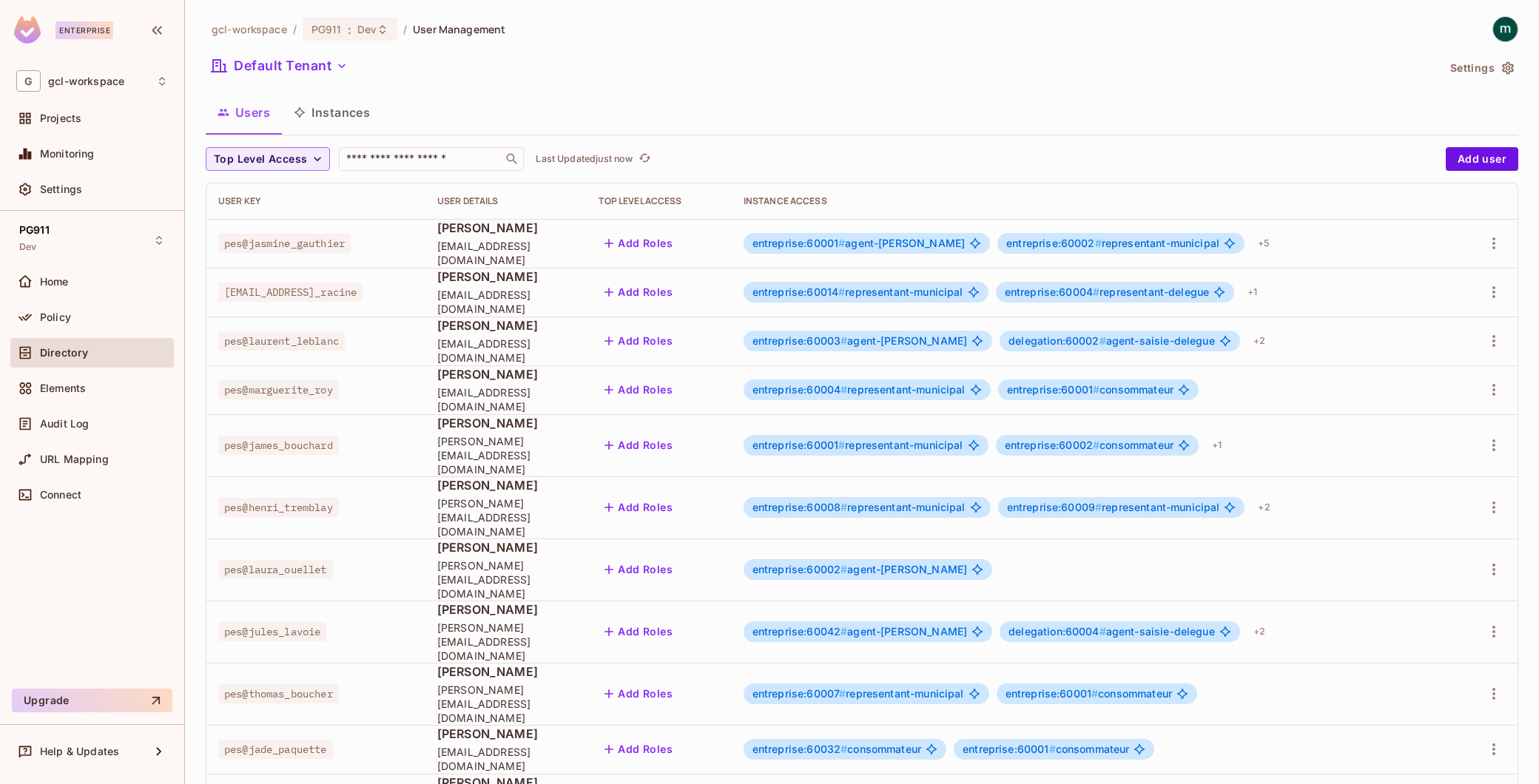
click at [345, 111] on button "Instances" at bounding box center [332, 112] width 100 height 37
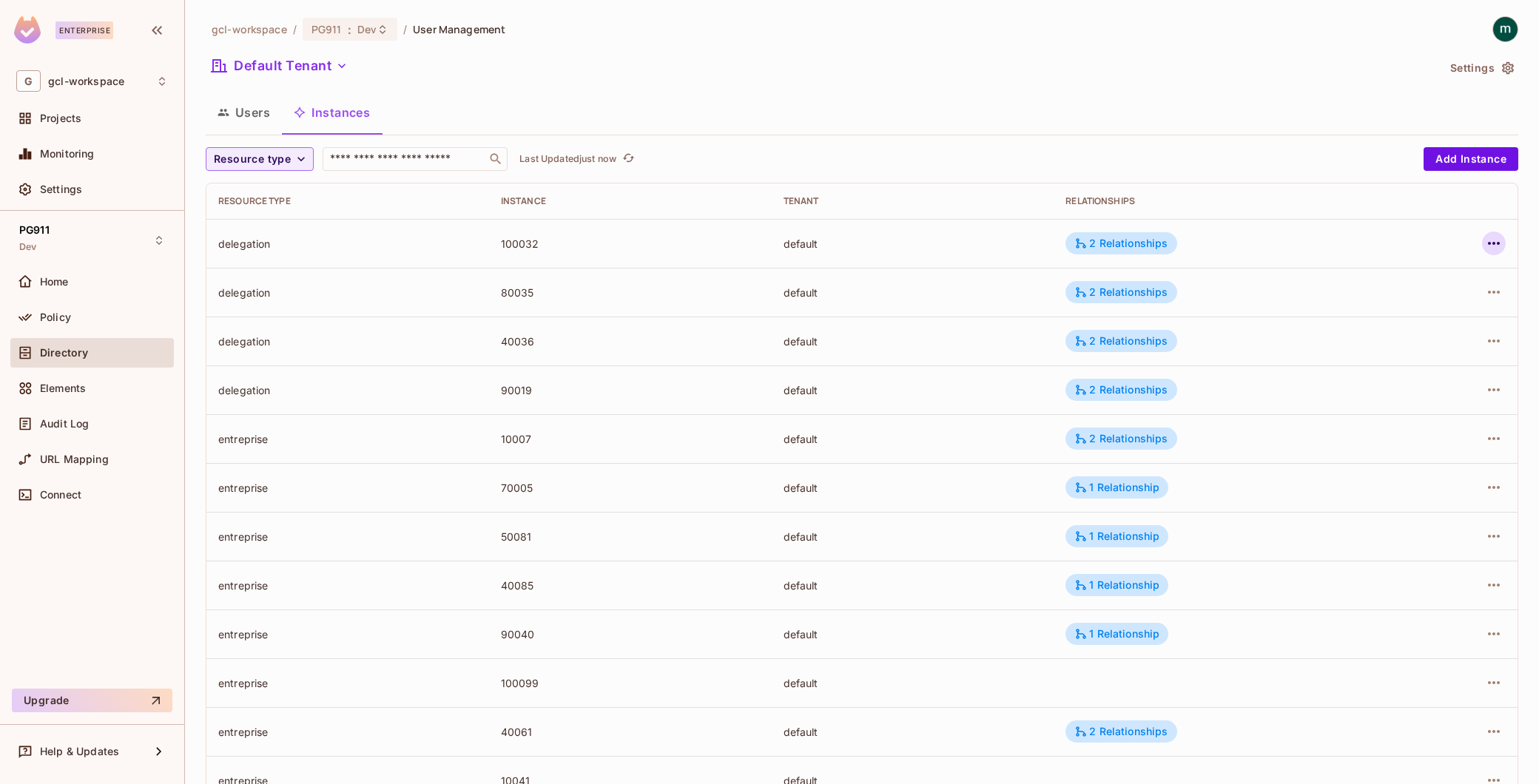
click at [1488, 244] on icon "button" at bounding box center [1494, 244] width 12 height 3
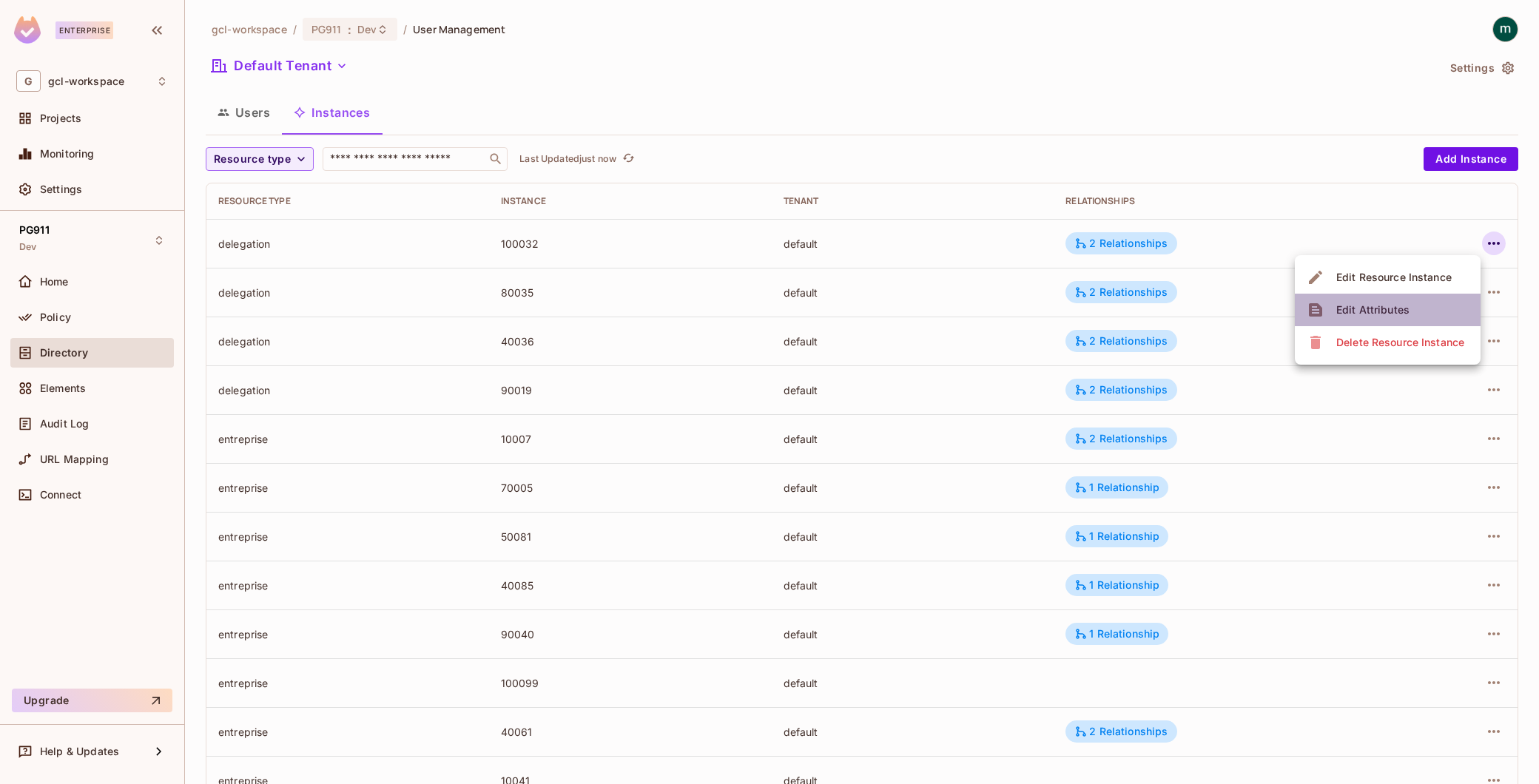
click at [1417, 304] on li "Edit Attributes" at bounding box center [1388, 310] width 186 height 33
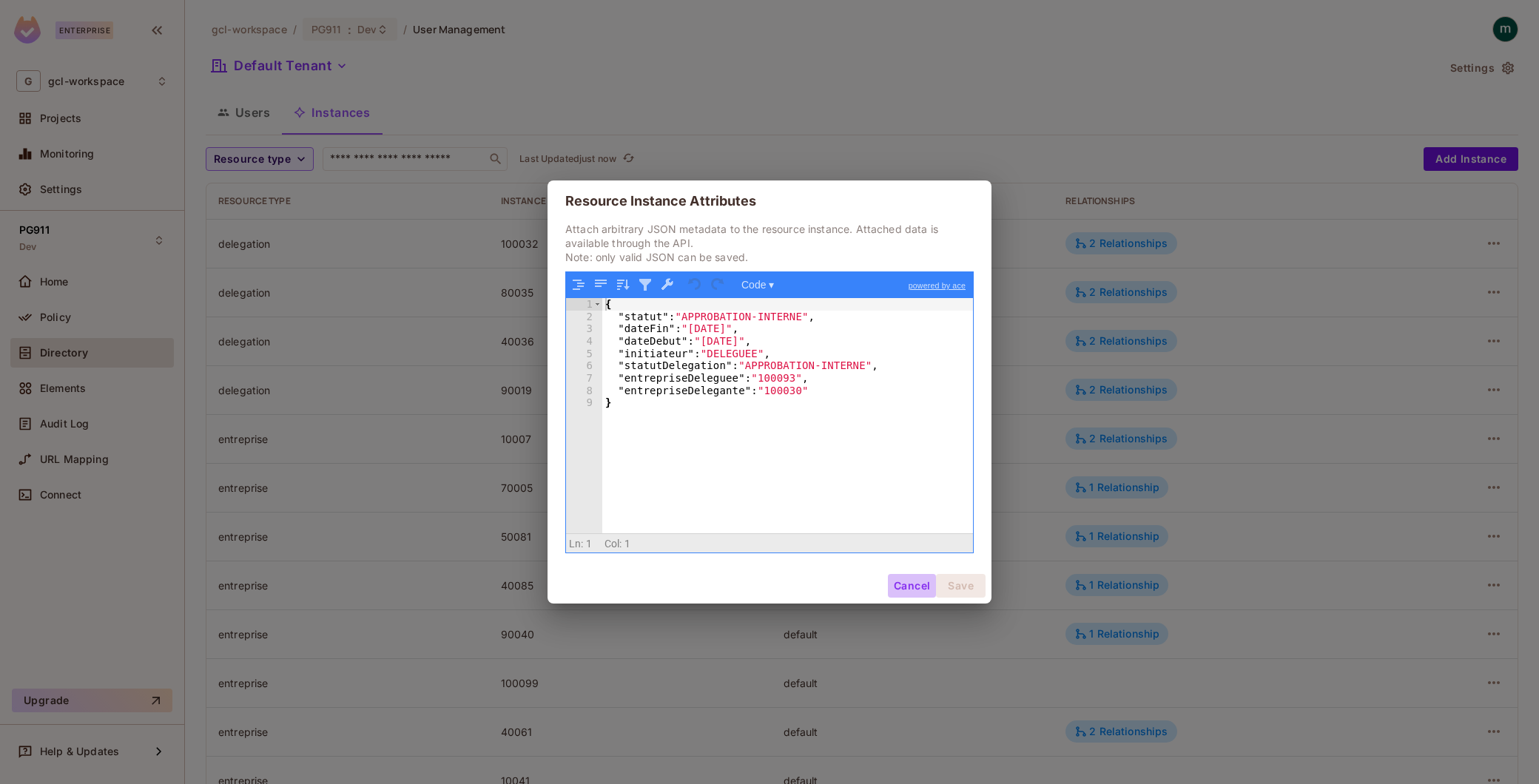
click at [910, 579] on button "Cancel" at bounding box center [912, 585] width 48 height 23
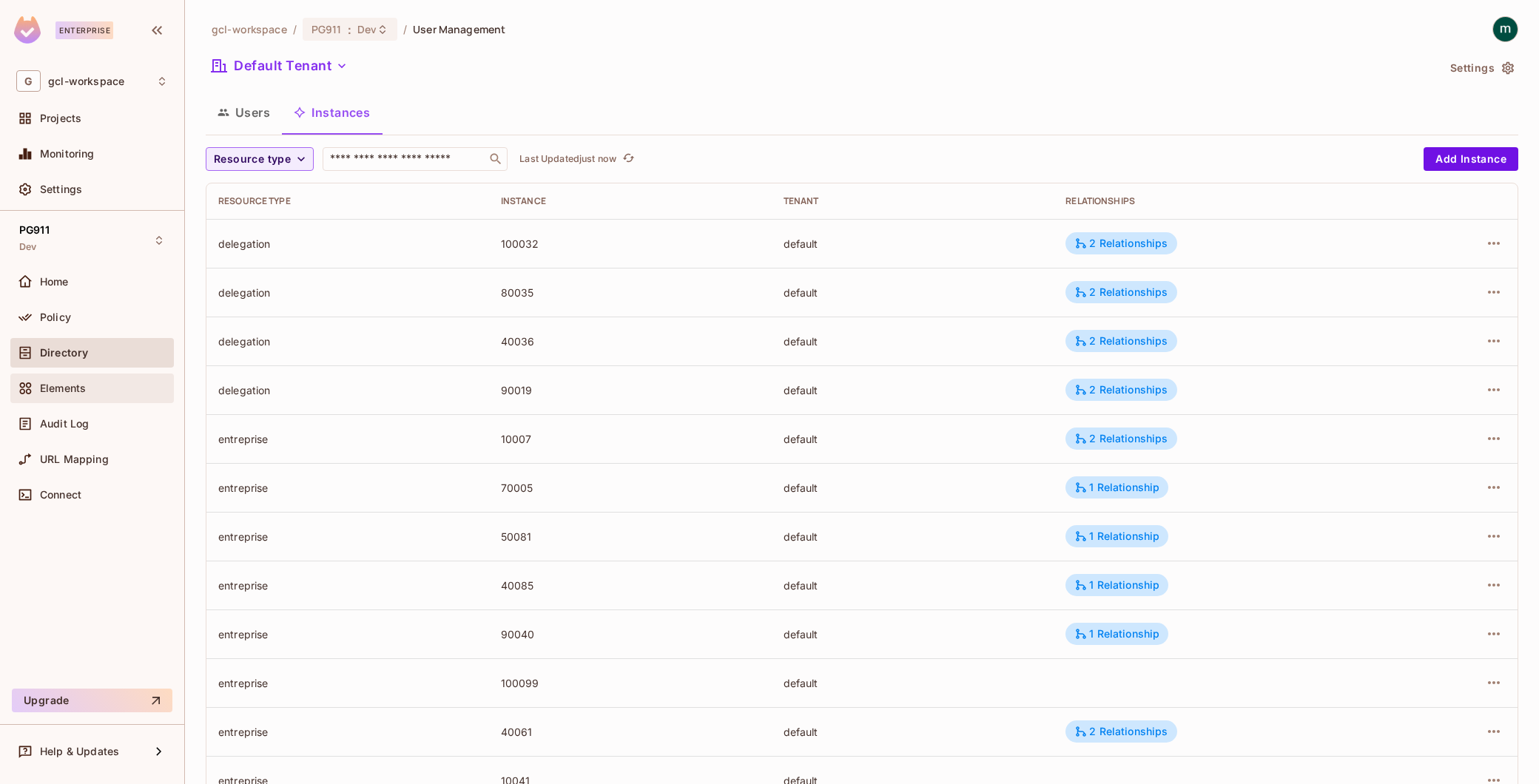
click at [57, 396] on div "Elements" at bounding box center [91, 388] width 152 height 18
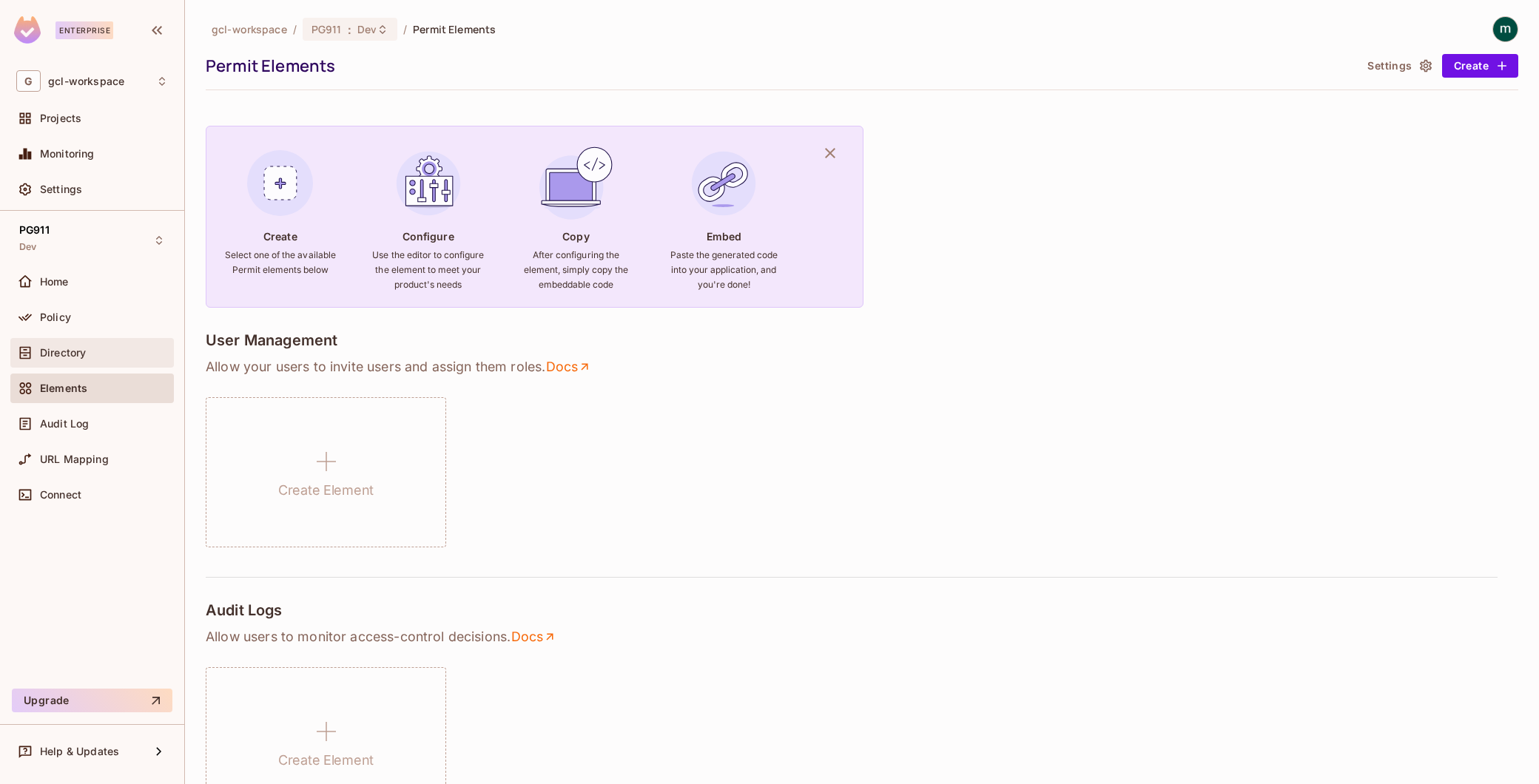
click at [35, 352] on div at bounding box center [28, 353] width 23 height 18
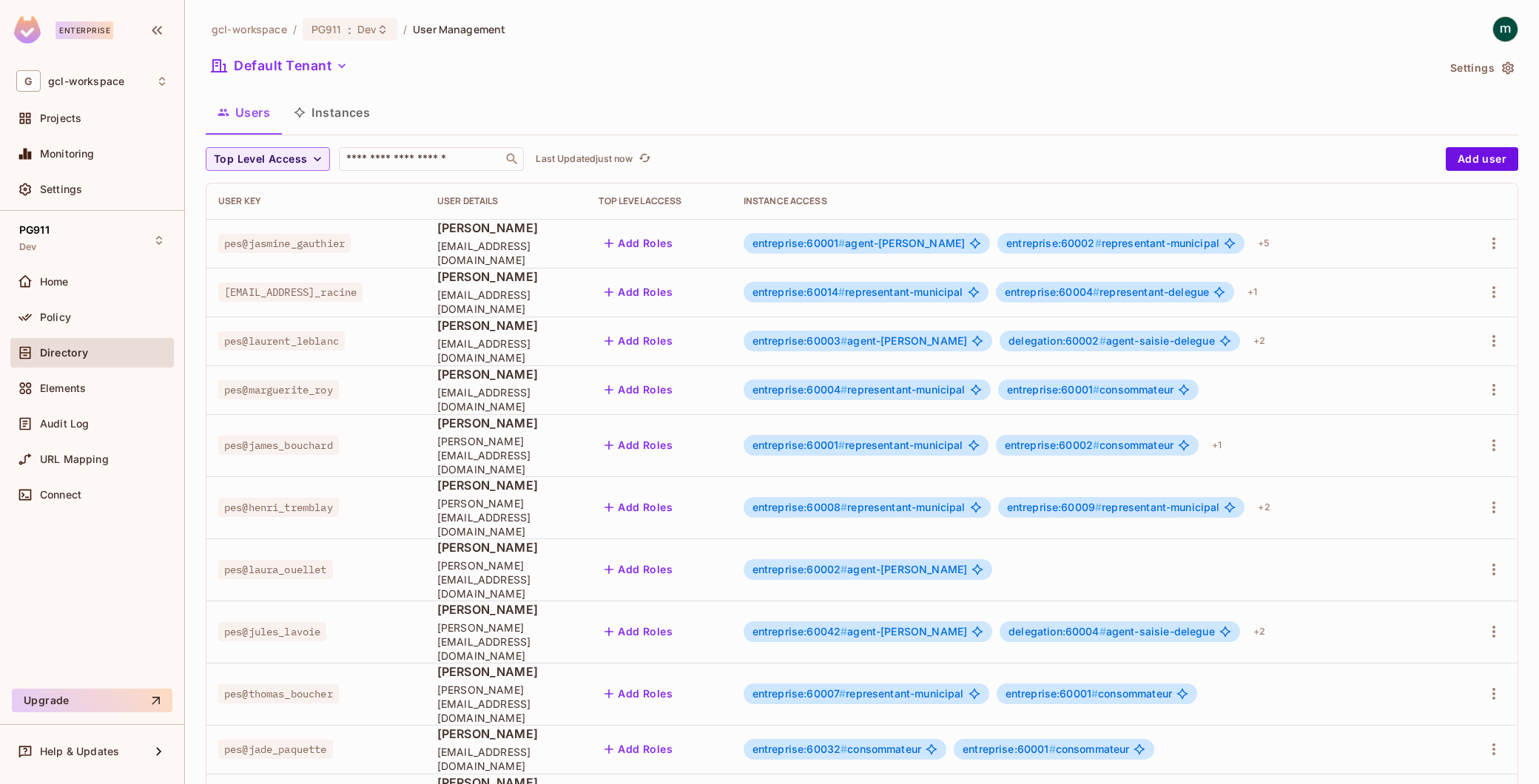
click at [340, 105] on button "Instances" at bounding box center [332, 112] width 100 height 37
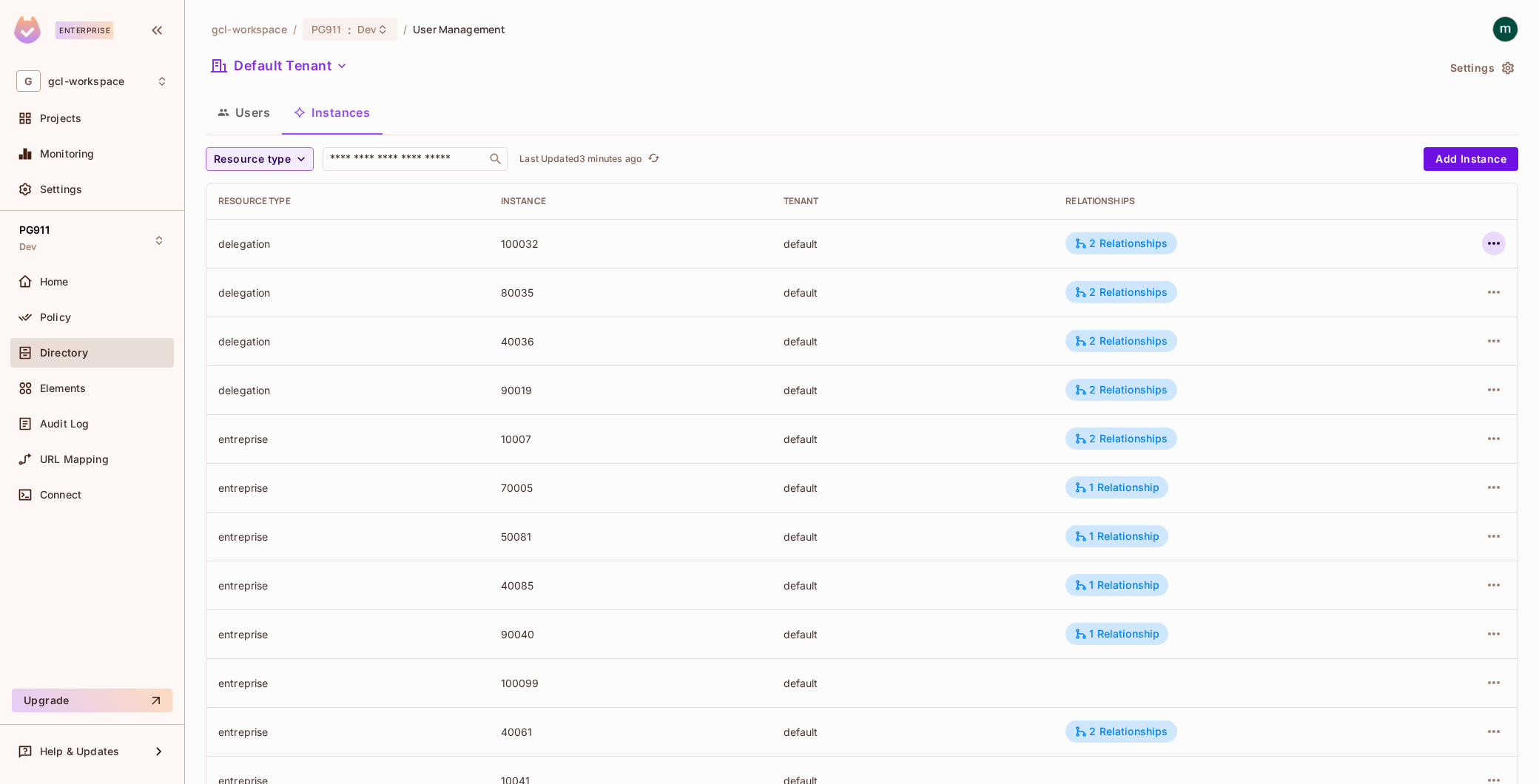
click at [1485, 240] on icon "button" at bounding box center [1494, 243] width 18 height 18
click at [1378, 306] on div "Edit Attributes" at bounding box center [1372, 310] width 73 height 15
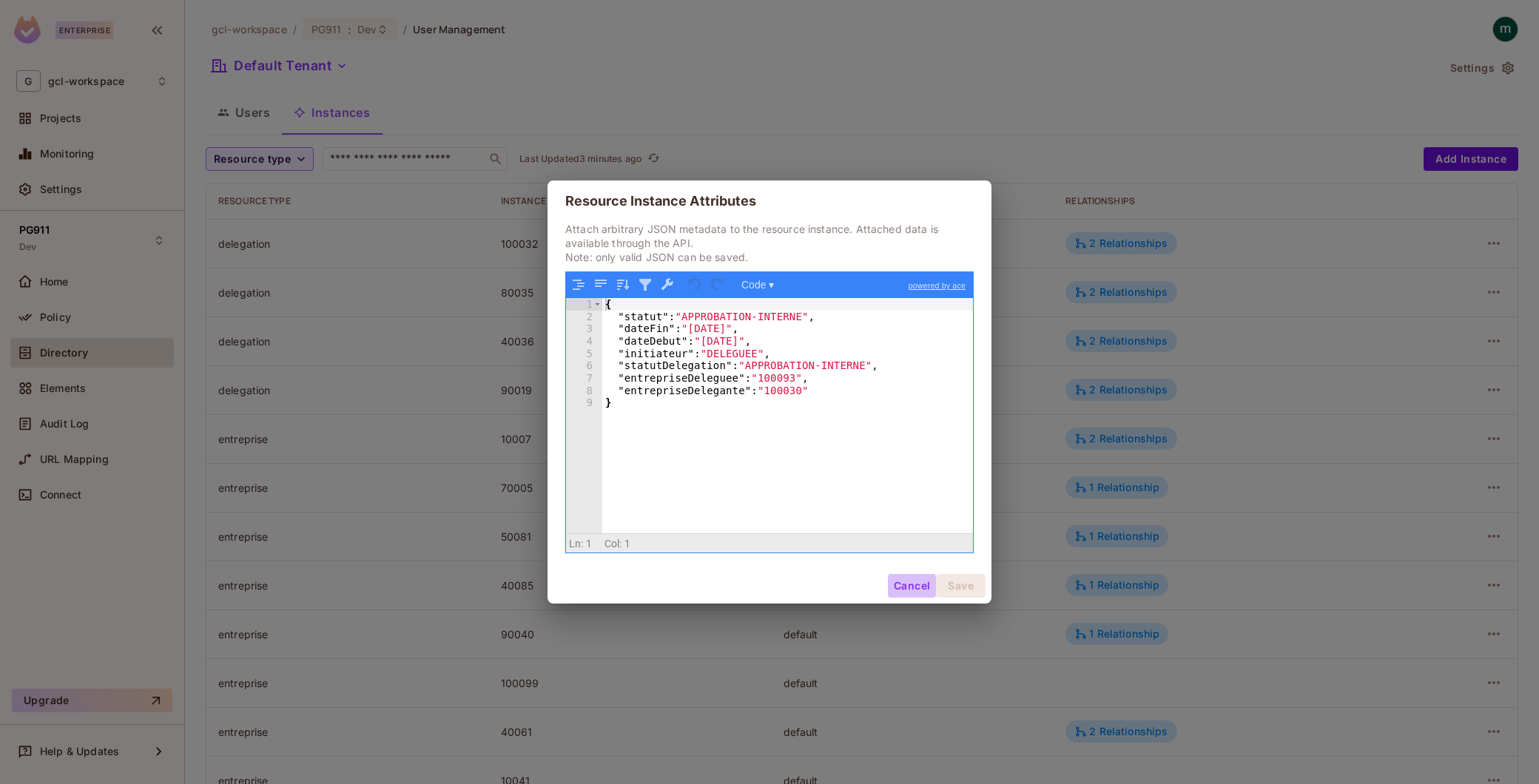
click at [898, 577] on button "Cancel" at bounding box center [912, 585] width 48 height 23
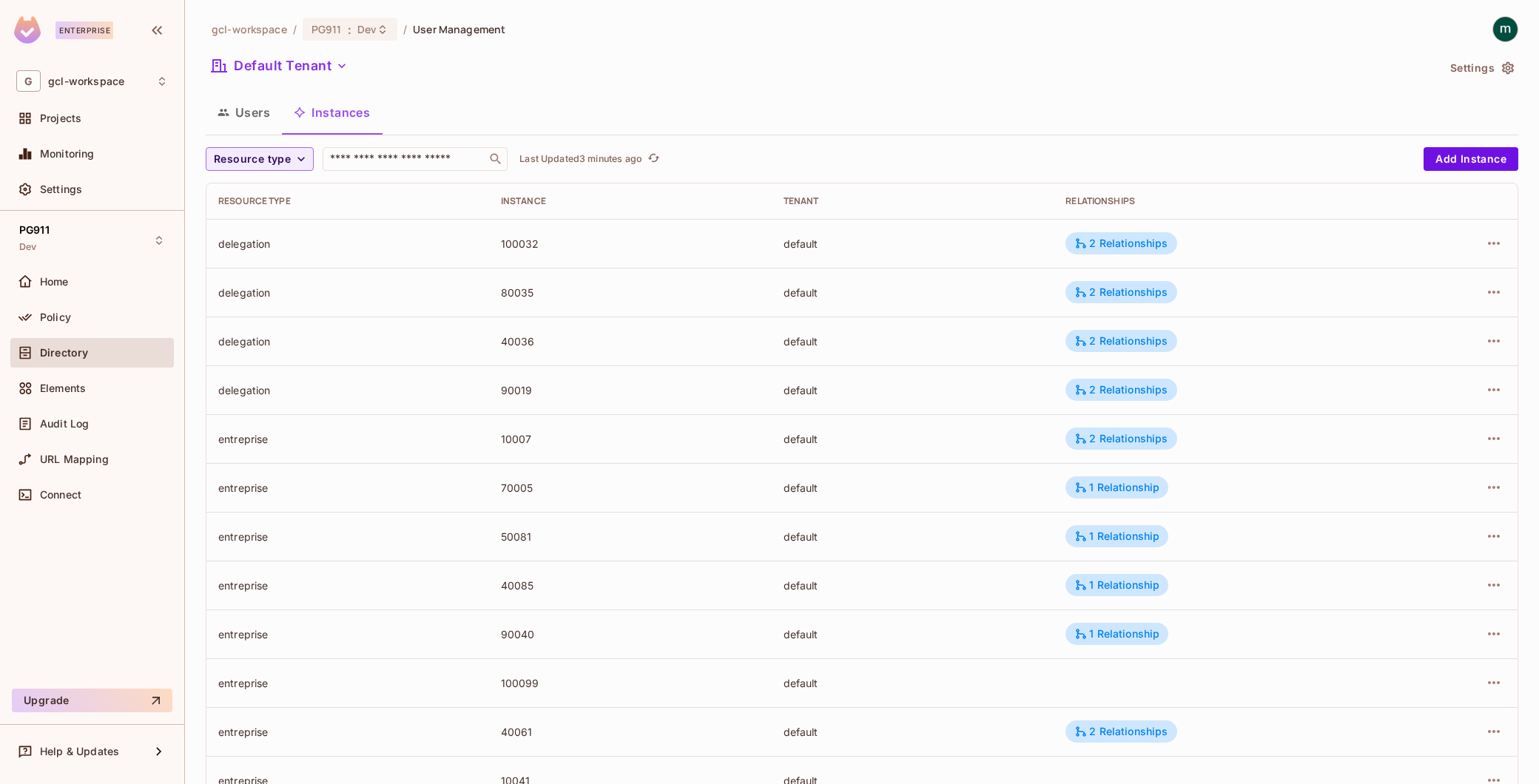
drag, startPoint x: 1177, startPoint y: 535, endPoint x: 1106, endPoint y: 474, distance: 93.6
click at [1173, 533] on td "1 Relationship" at bounding box center [1226, 536] width 343 height 49
click at [1485, 246] on icon "button" at bounding box center [1494, 243] width 18 height 18
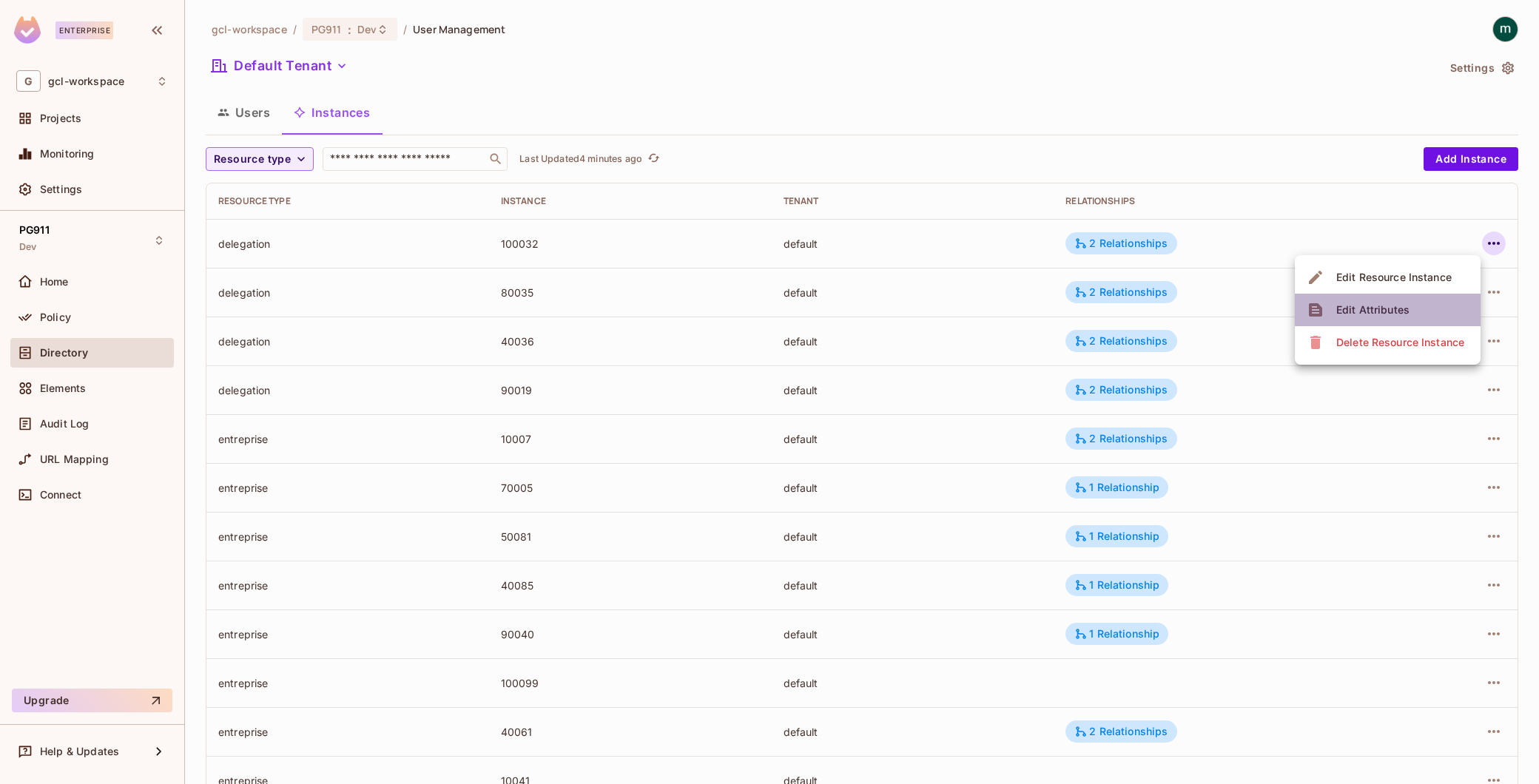
click at [1388, 303] on div "Edit Attributes" at bounding box center [1372, 310] width 73 height 15
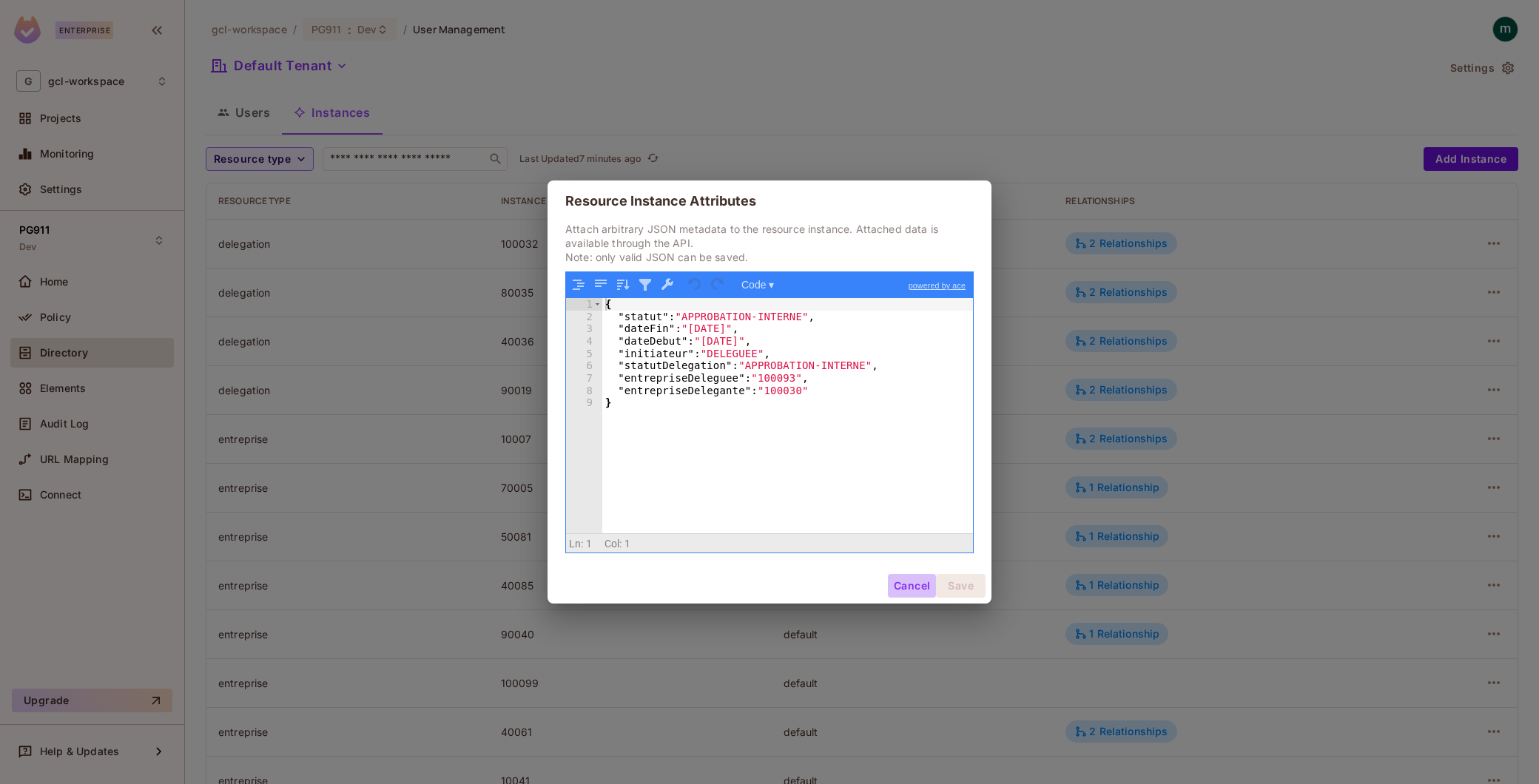
click at [908, 578] on button "Cancel" at bounding box center [912, 585] width 48 height 23
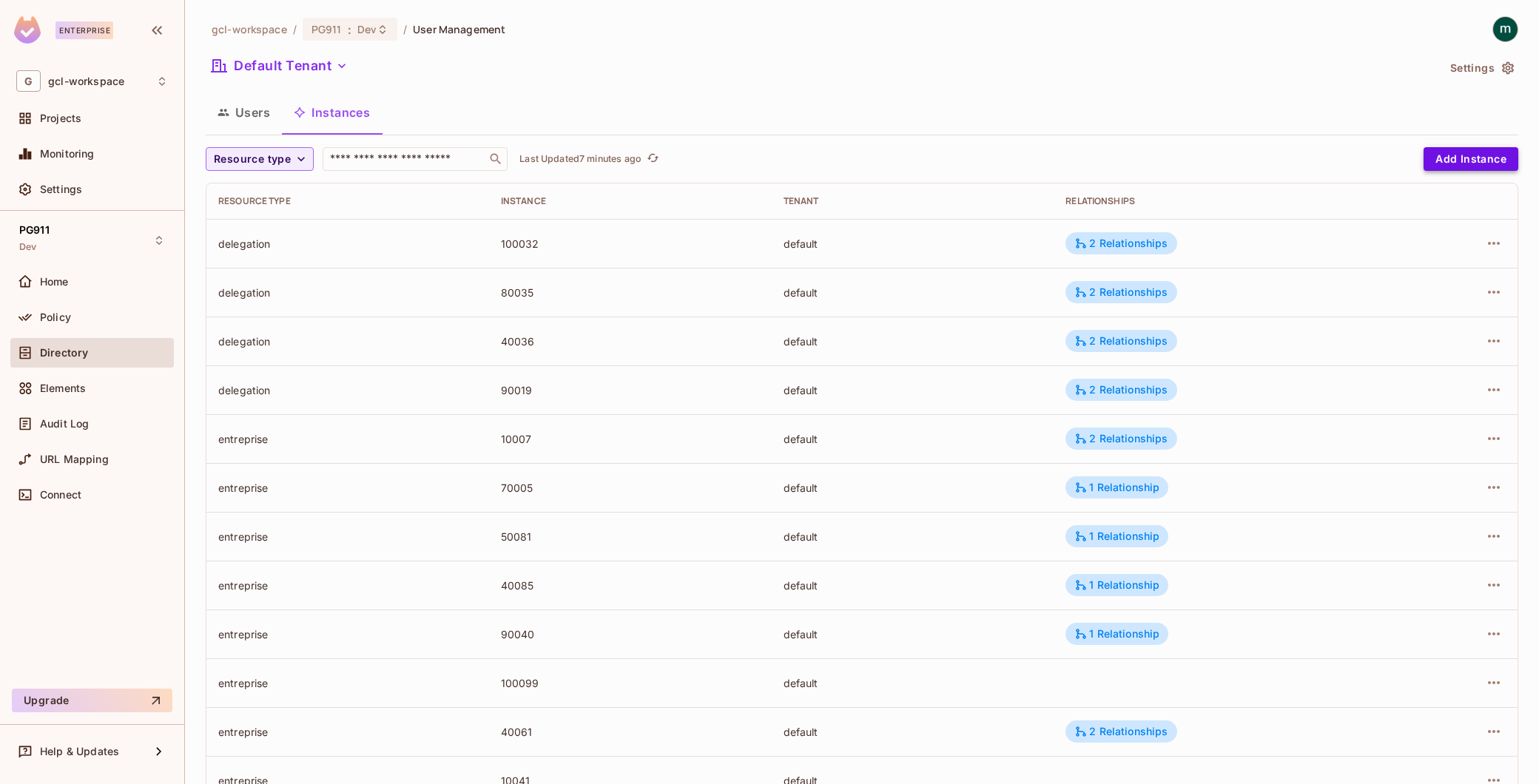
click at [1467, 162] on button "Add Instance" at bounding box center [1470, 159] width 95 height 23
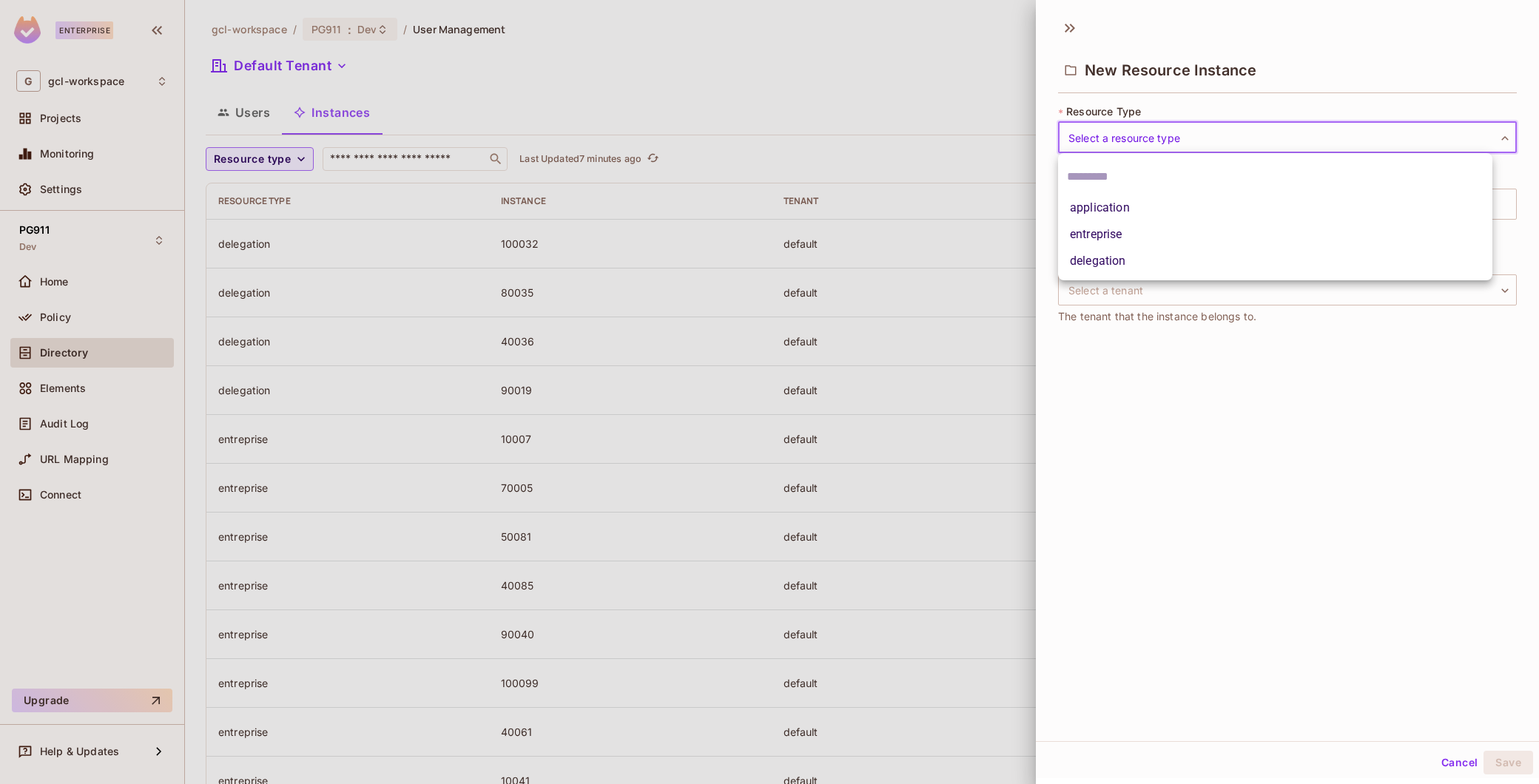
click at [1189, 137] on body "Enterprise G gcl-workspace Projects Monitoring Settings PG911 Dev Home Policy D…" at bounding box center [769, 392] width 1539 height 784
click at [1099, 252] on li "delegation" at bounding box center [1275, 261] width 434 height 27
type input "**********"
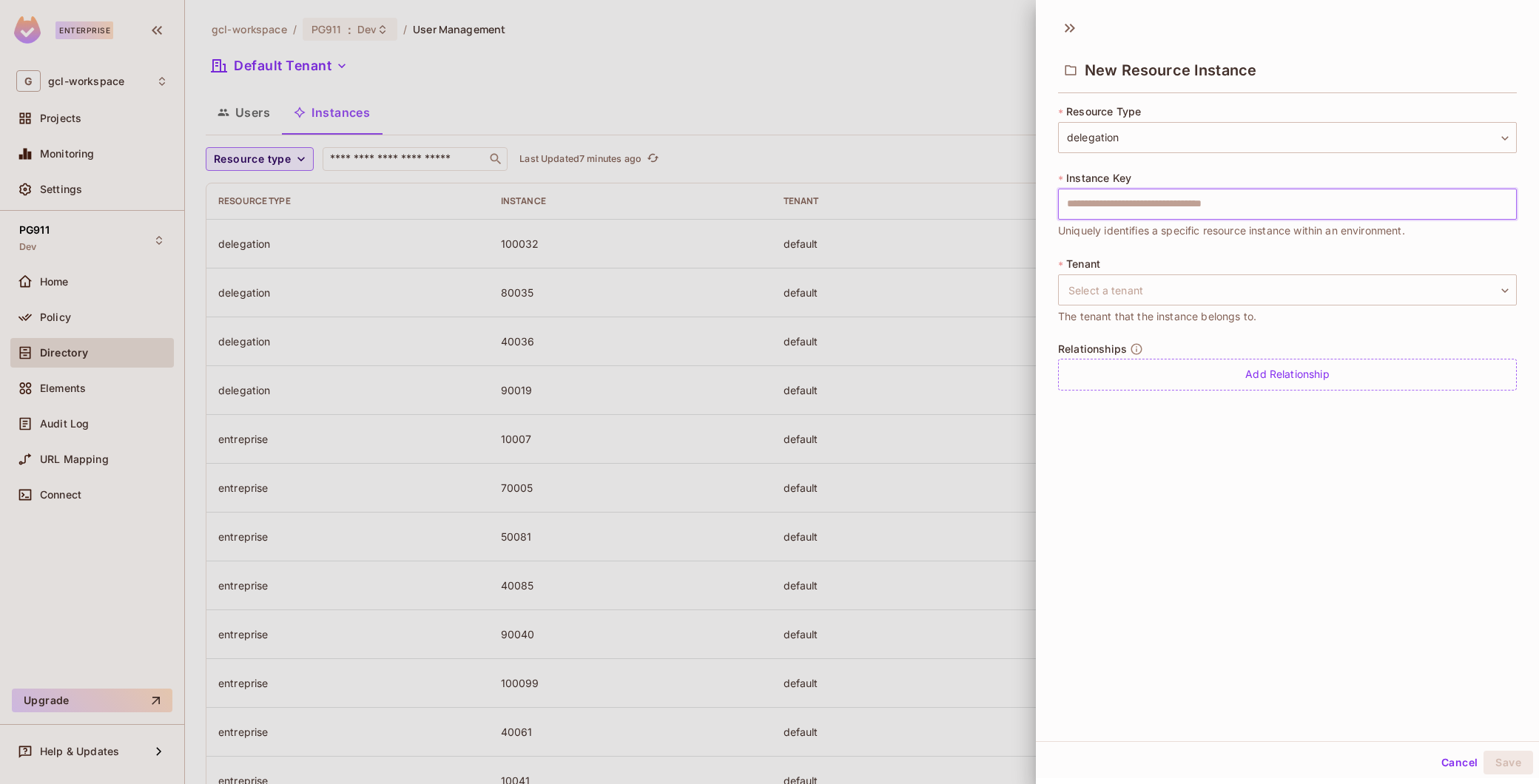
click at [1112, 212] on input "text" at bounding box center [1288, 204] width 459 height 31
click at [1093, 284] on body "Enterprise G gcl-workspace Projects Monitoring Settings PG911 Dev Home Policy D…" at bounding box center [769, 392] width 1539 height 784
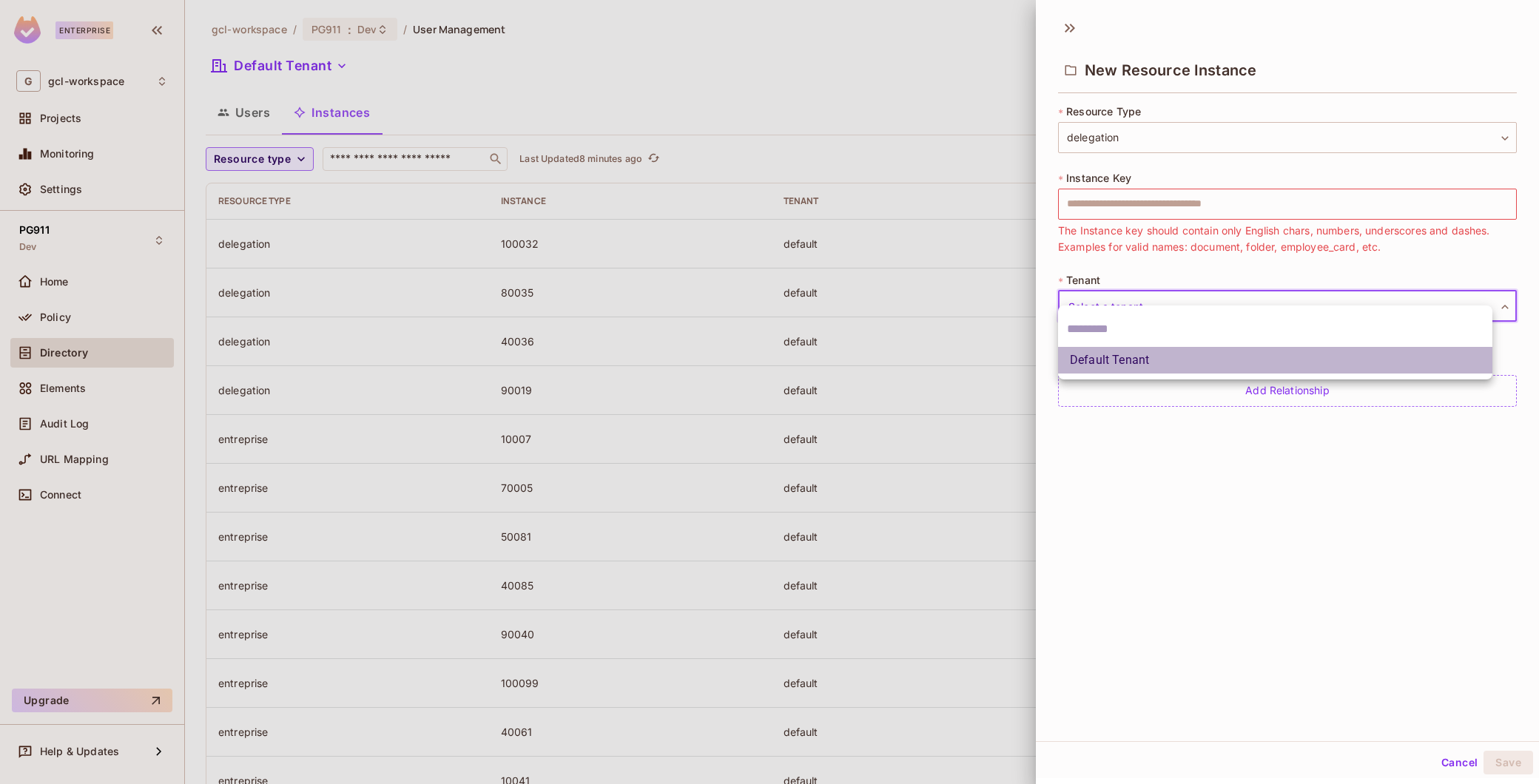
click at [1103, 359] on li "Default Tenant" at bounding box center [1275, 360] width 434 height 27
type input "*******"
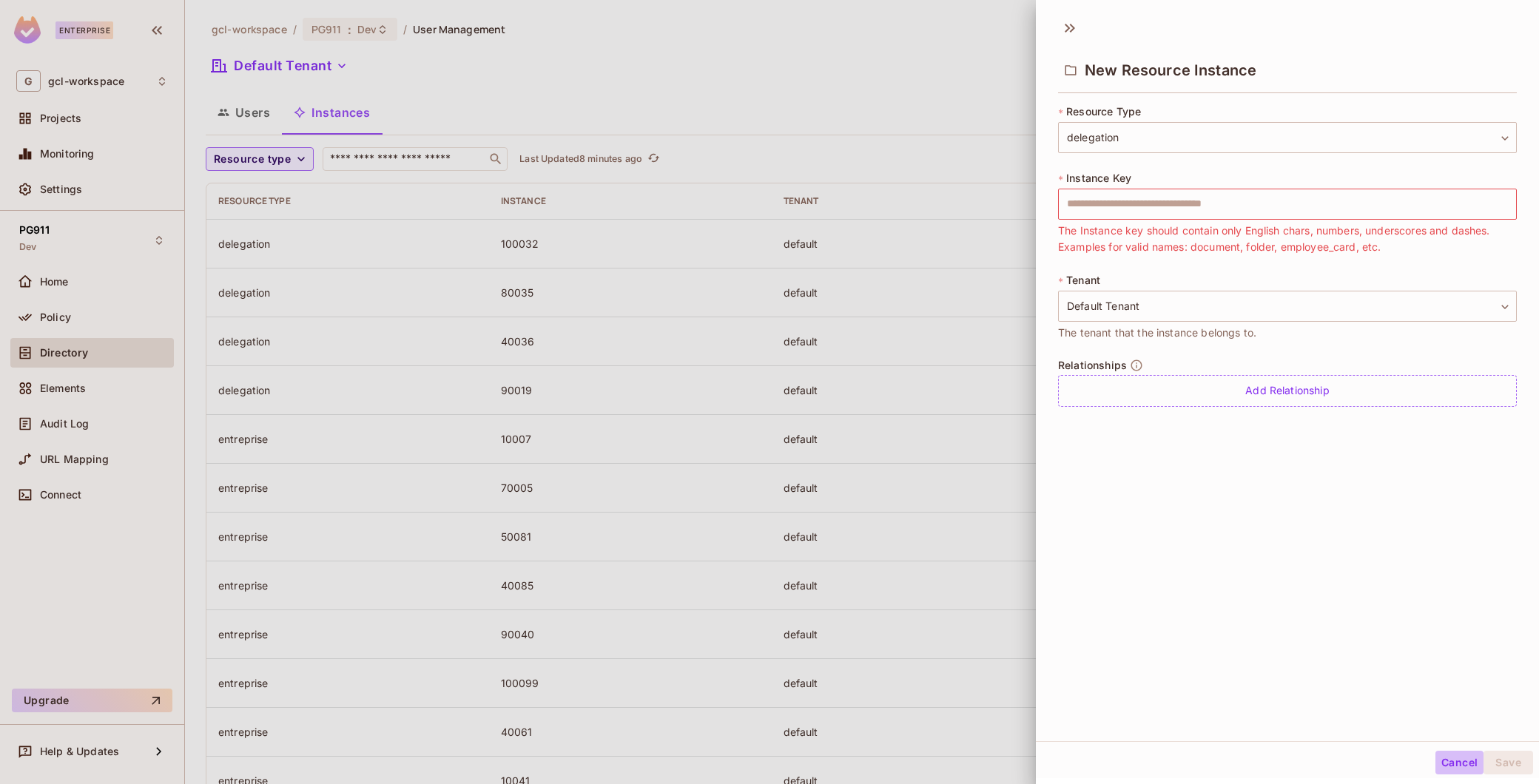
click at [1441, 763] on button "Cancel" at bounding box center [1459, 763] width 48 height 23
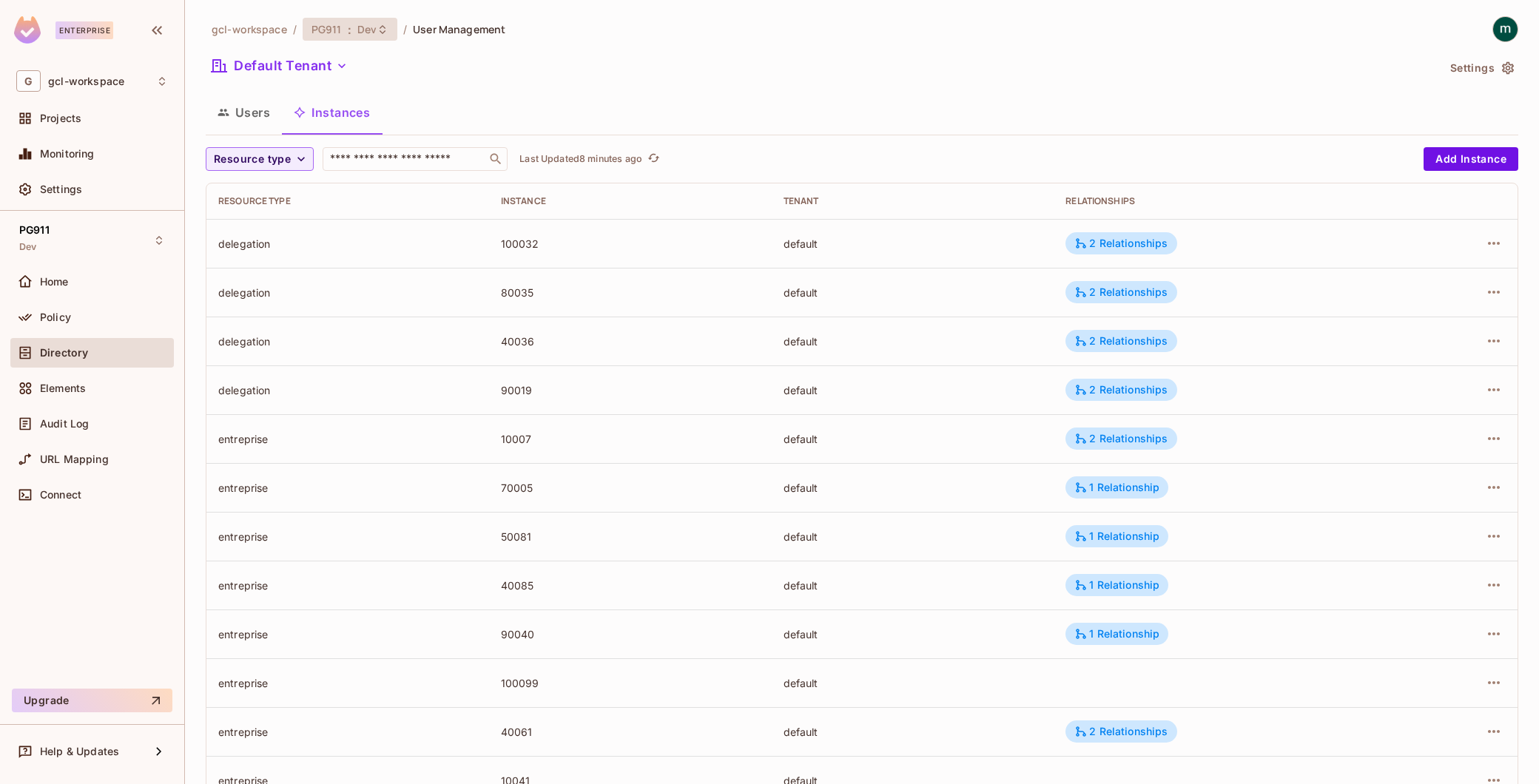
click at [352, 35] on div "PG911 : Dev" at bounding box center [341, 28] width 59 height 14
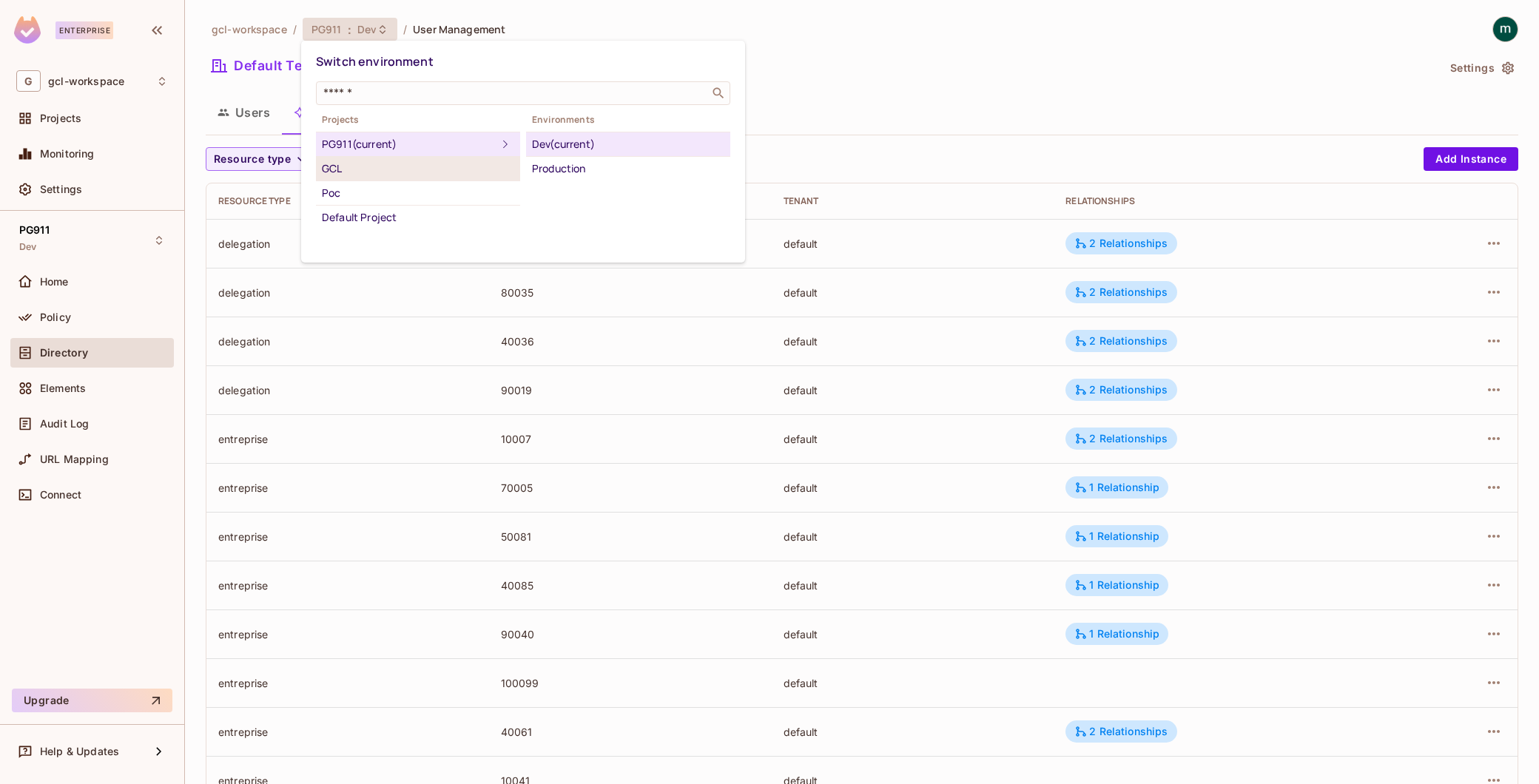
click at [345, 165] on div "GCL" at bounding box center [418, 168] width 193 height 18
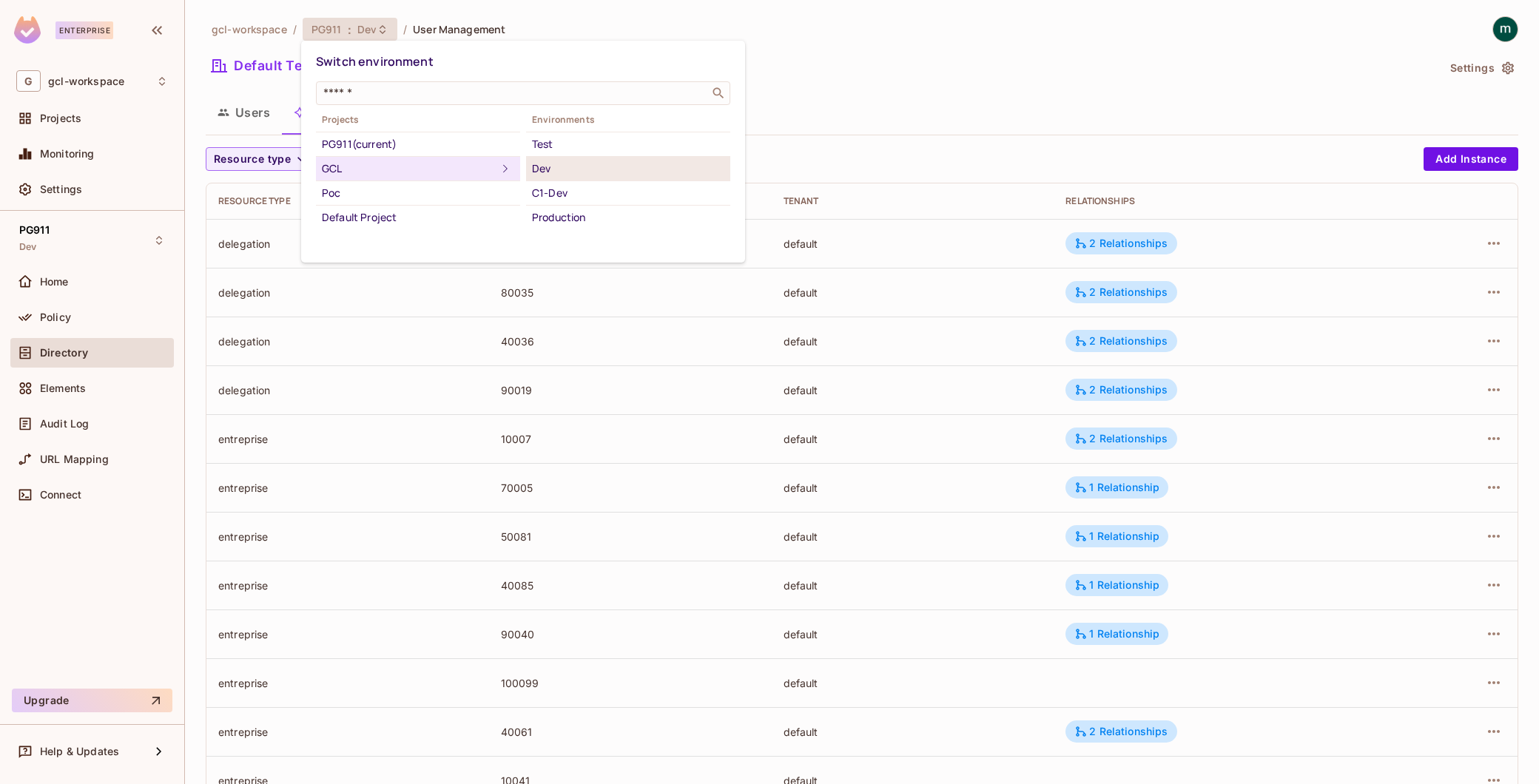
click at [544, 164] on div "Dev" at bounding box center [628, 168] width 193 height 18
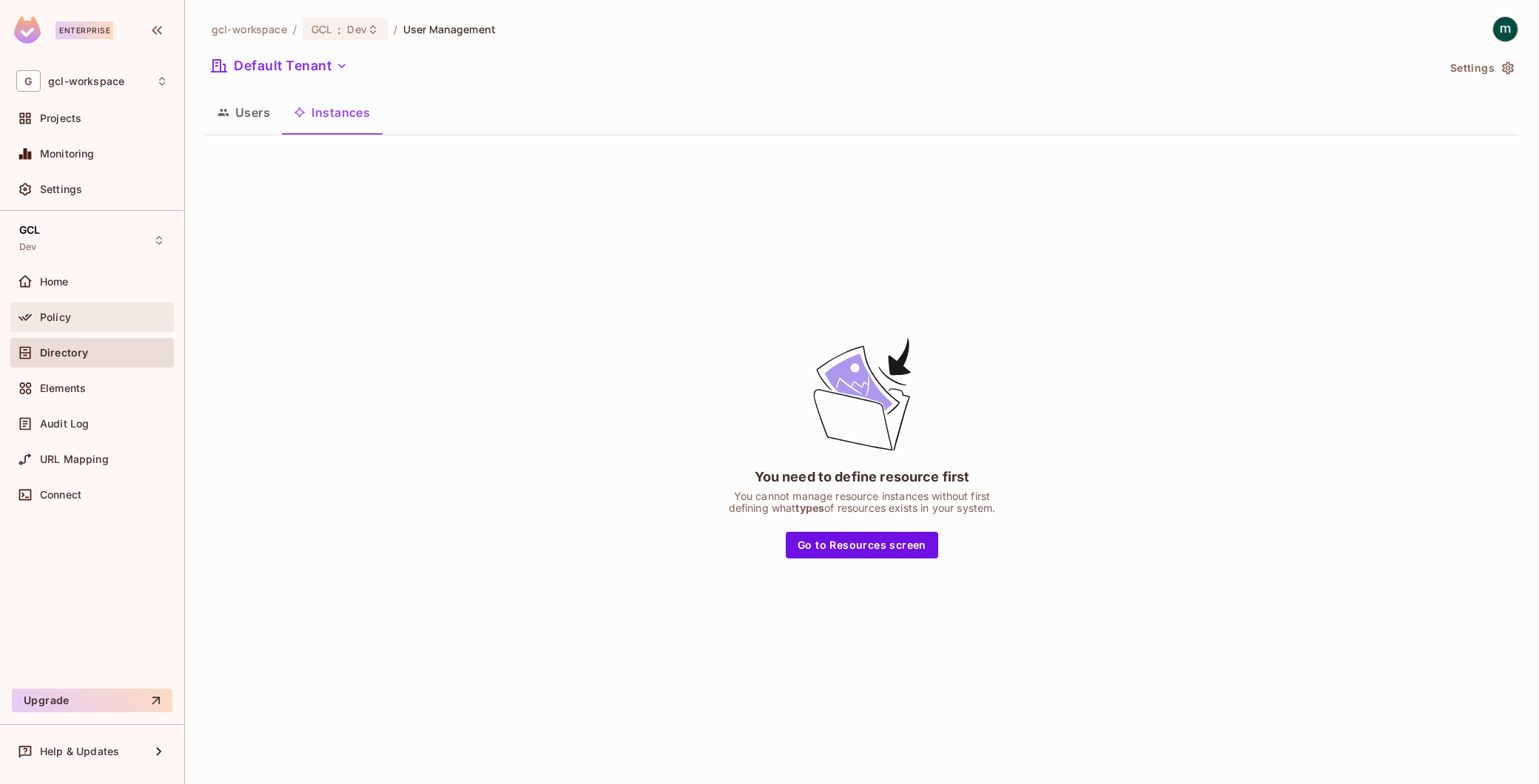
click at [54, 315] on span "Policy" at bounding box center [55, 317] width 31 height 12
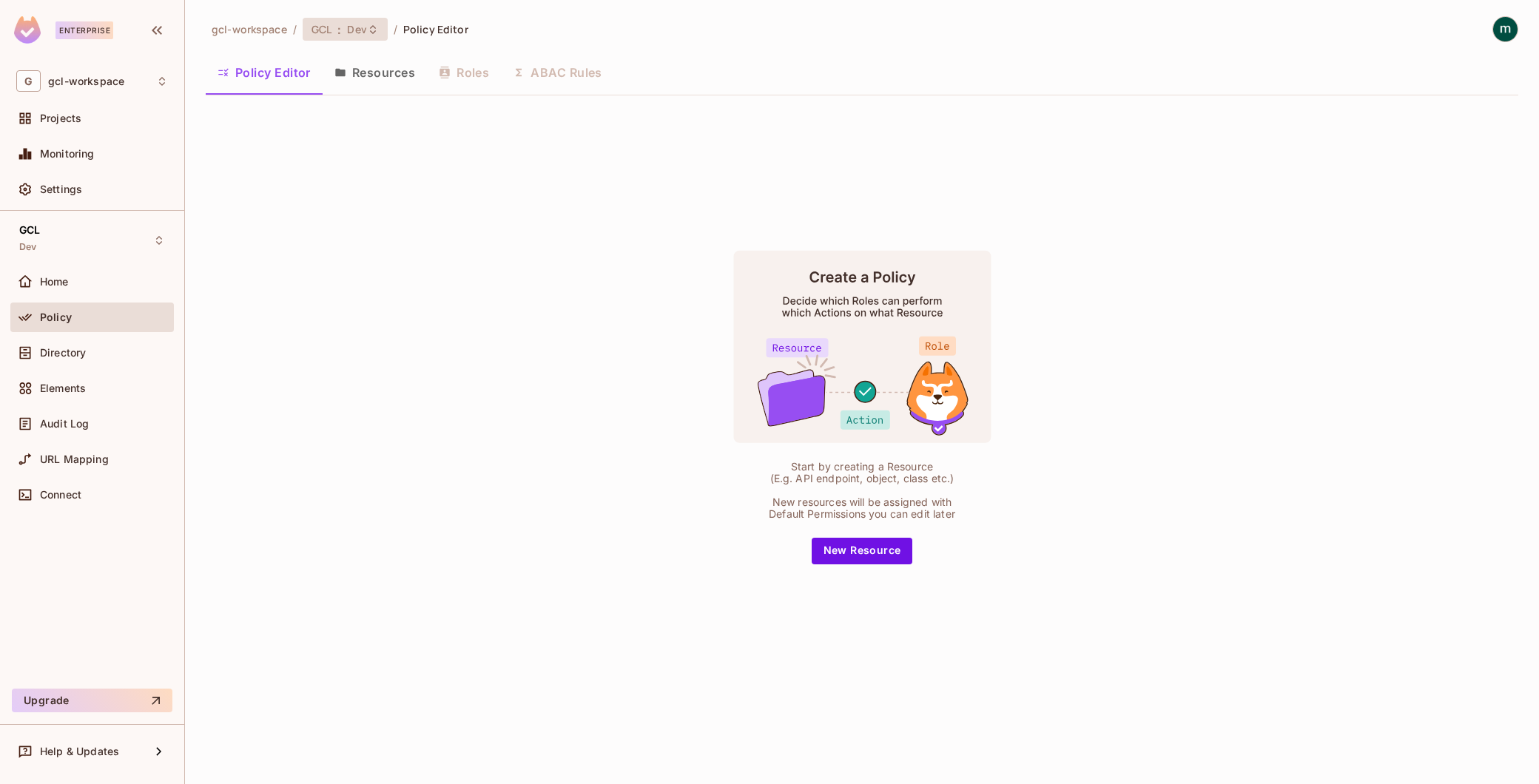
click at [331, 34] on div "GCL : Dev" at bounding box center [336, 28] width 49 height 14
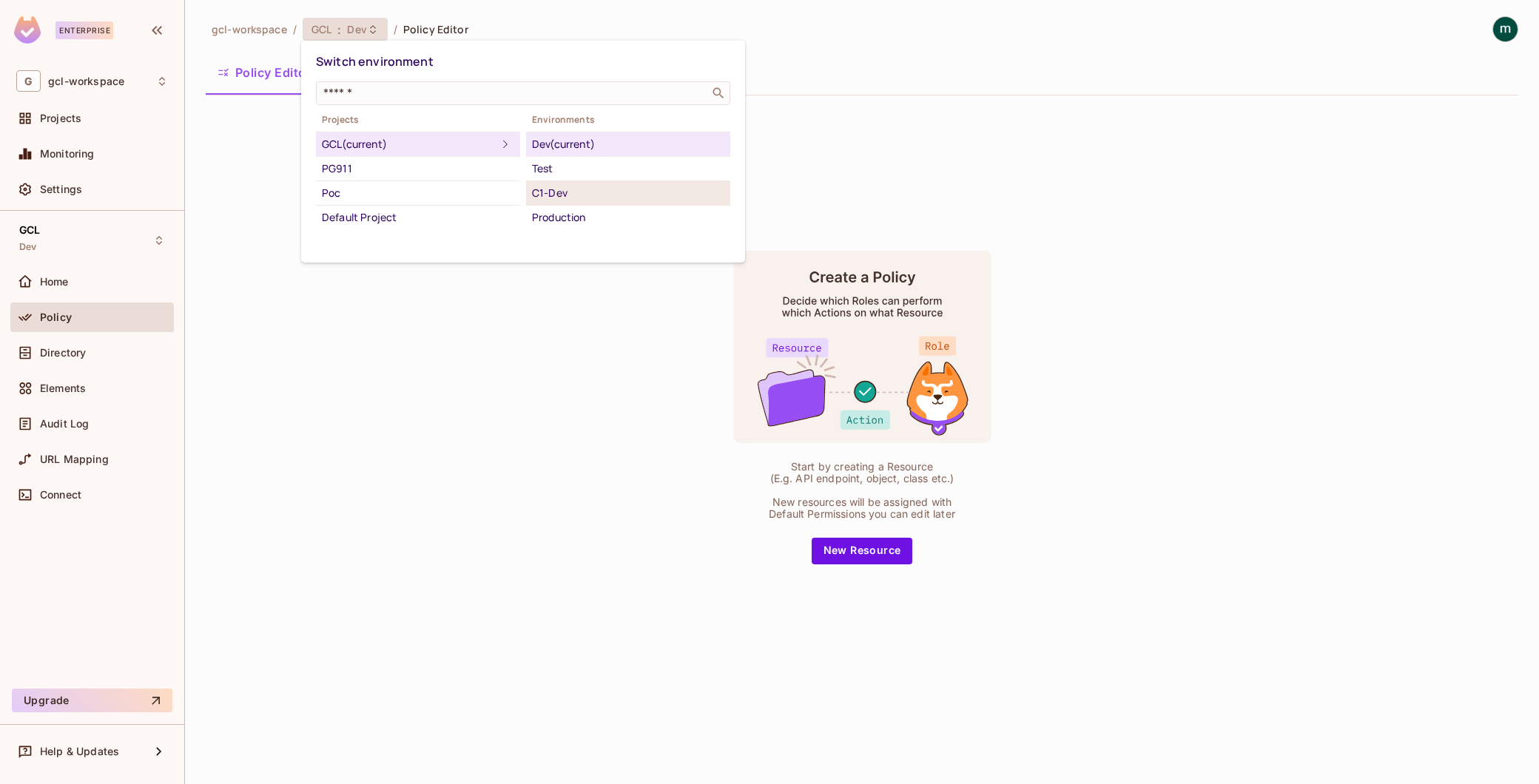
click at [559, 193] on div "C1-Dev" at bounding box center [628, 193] width 193 height 18
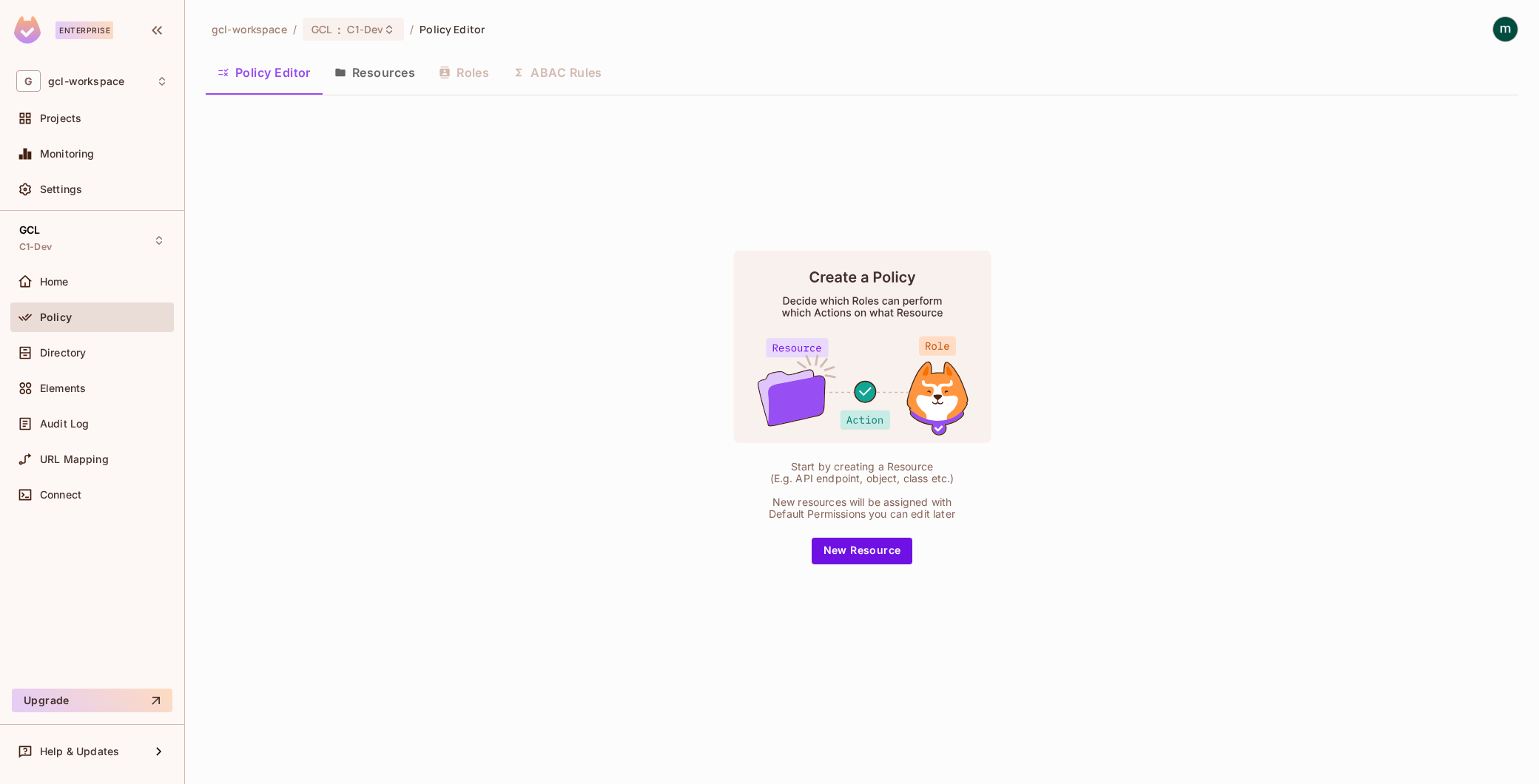
click at [354, 73] on button "Resources" at bounding box center [374, 72] width 105 height 37
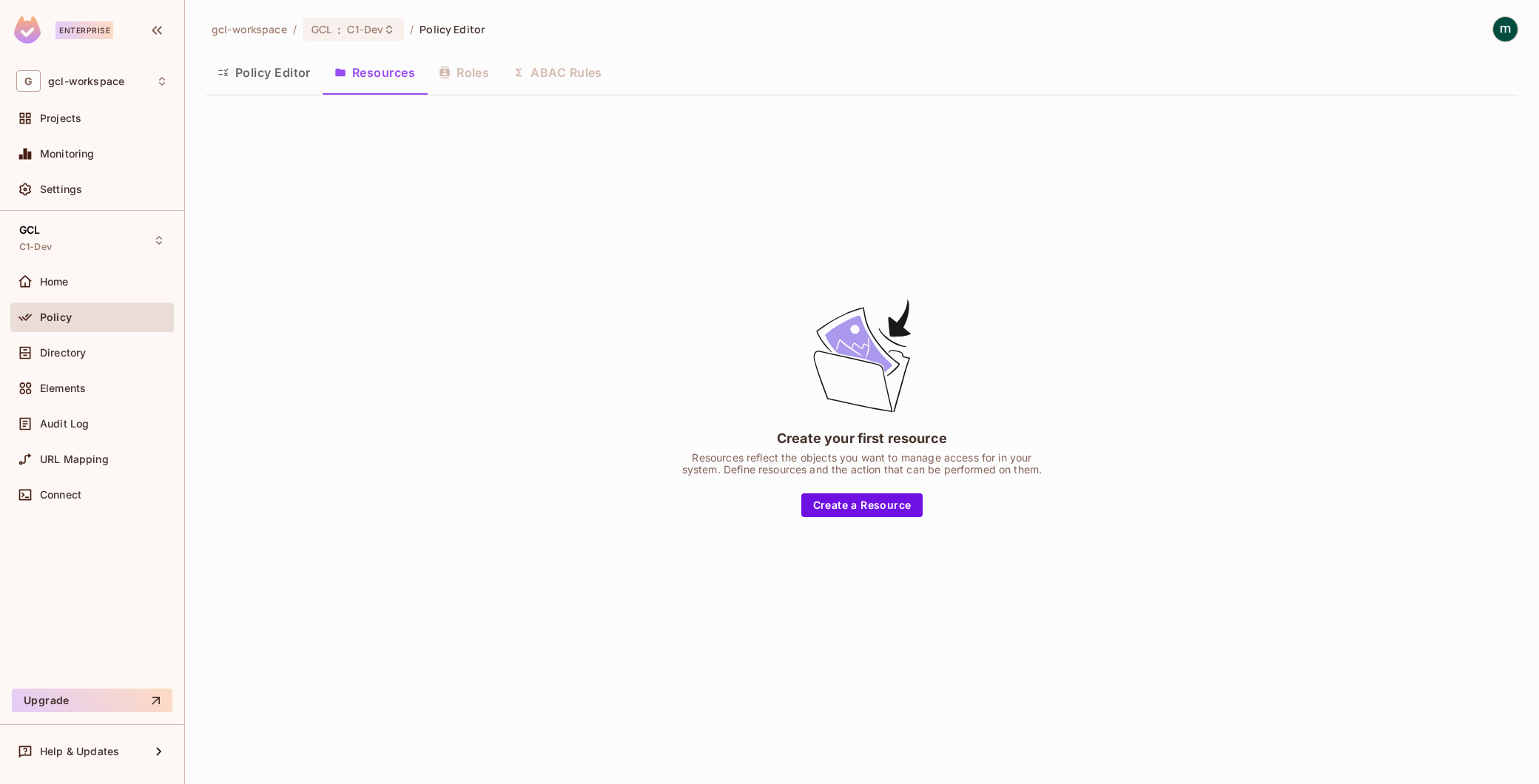
click at [276, 73] on button "Policy Editor" at bounding box center [265, 72] width 117 height 37
